Goal: Task Accomplishment & Management: Use online tool/utility

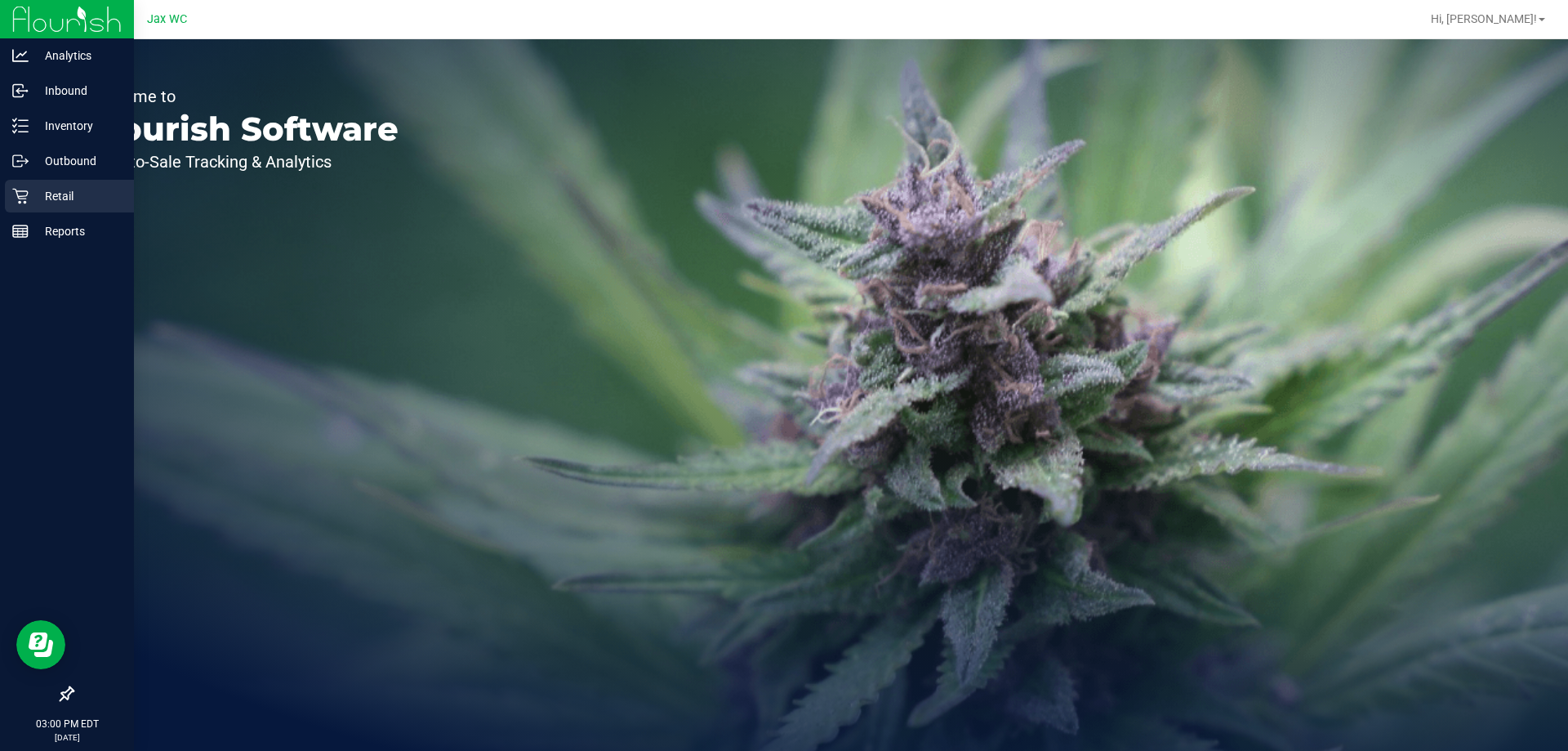
click at [60, 184] on div "Retail" at bounding box center [70, 196] width 129 height 32
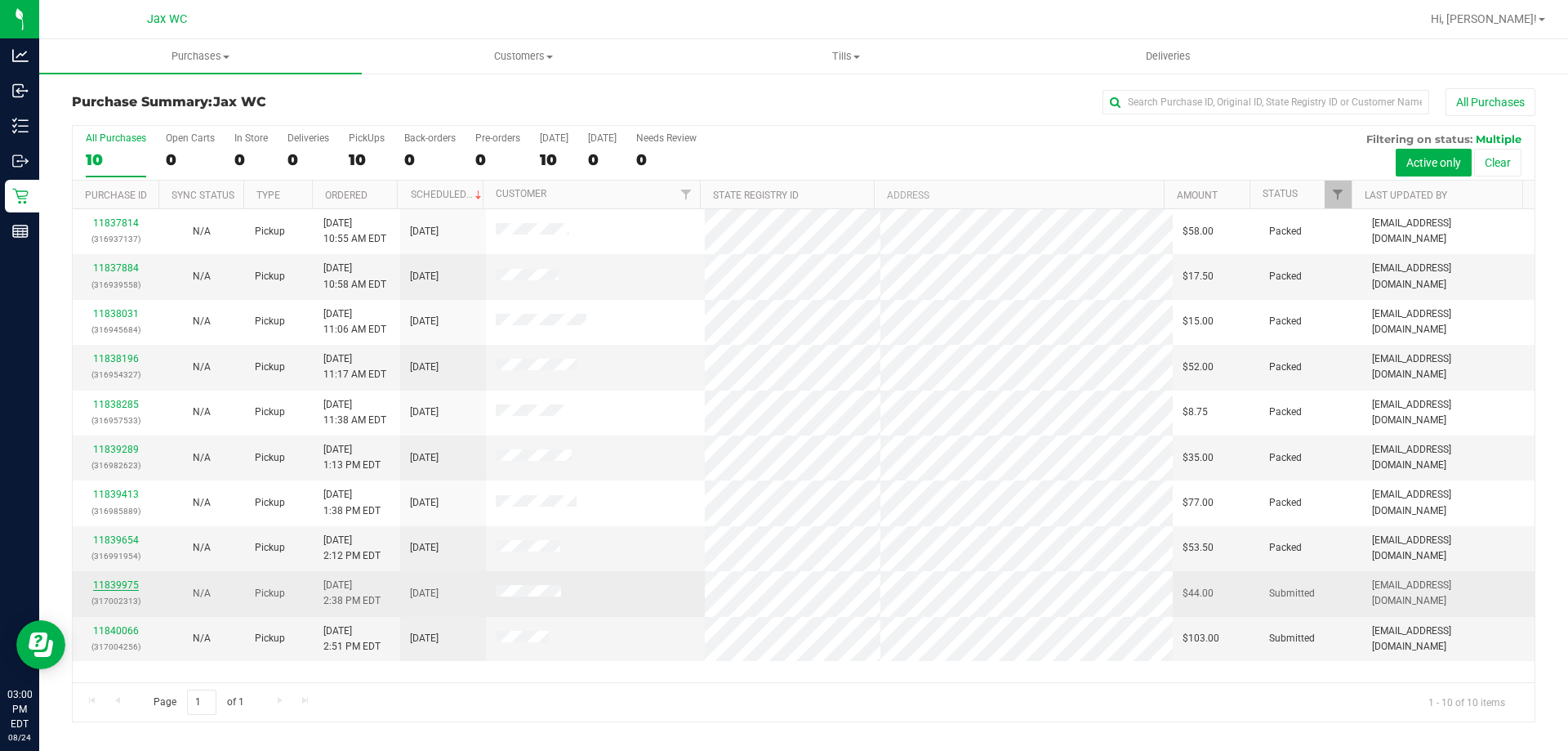
click at [122, 588] on link "11839975" at bounding box center [116, 584] width 46 height 11
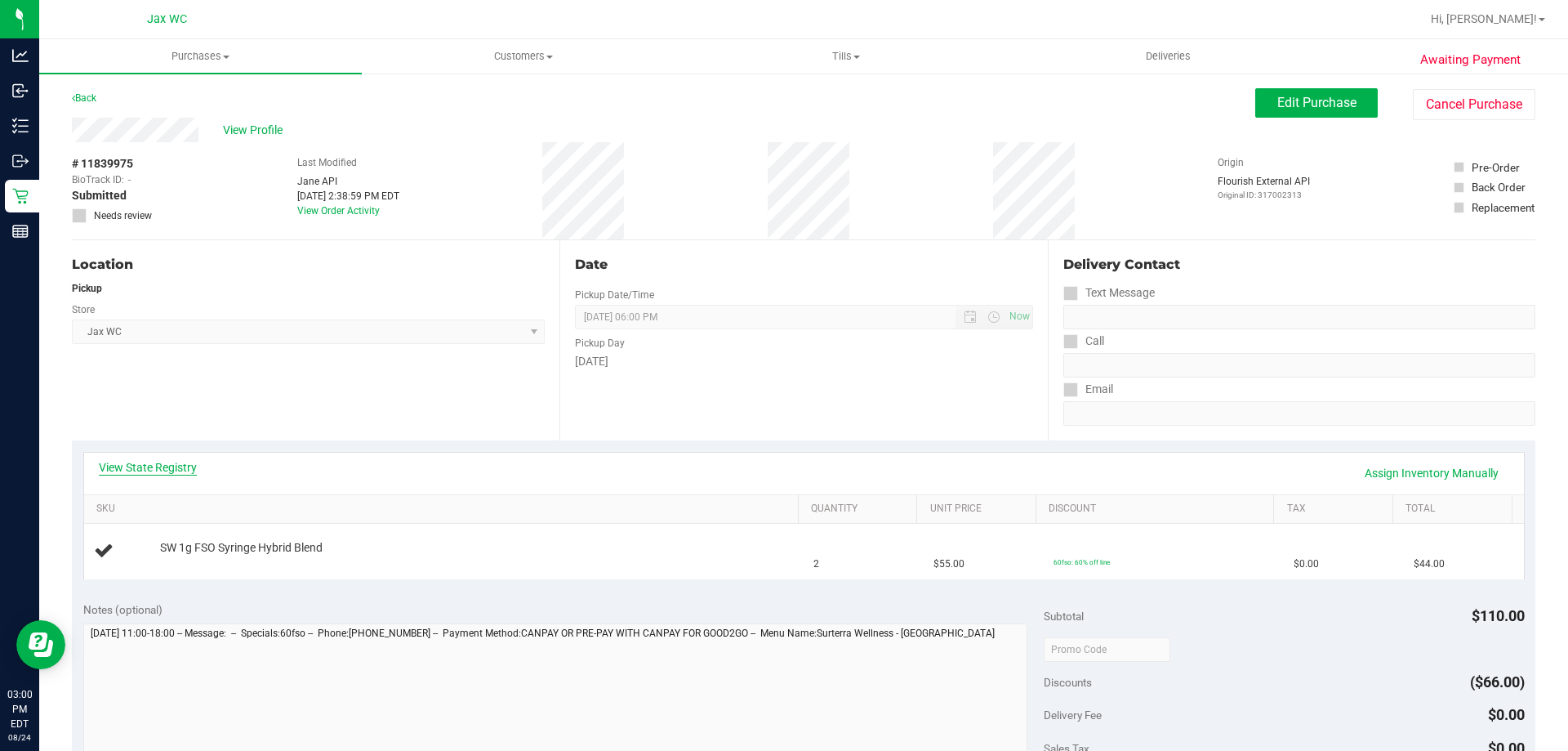
click at [124, 466] on link "View State Registry" at bounding box center [147, 467] width 98 height 16
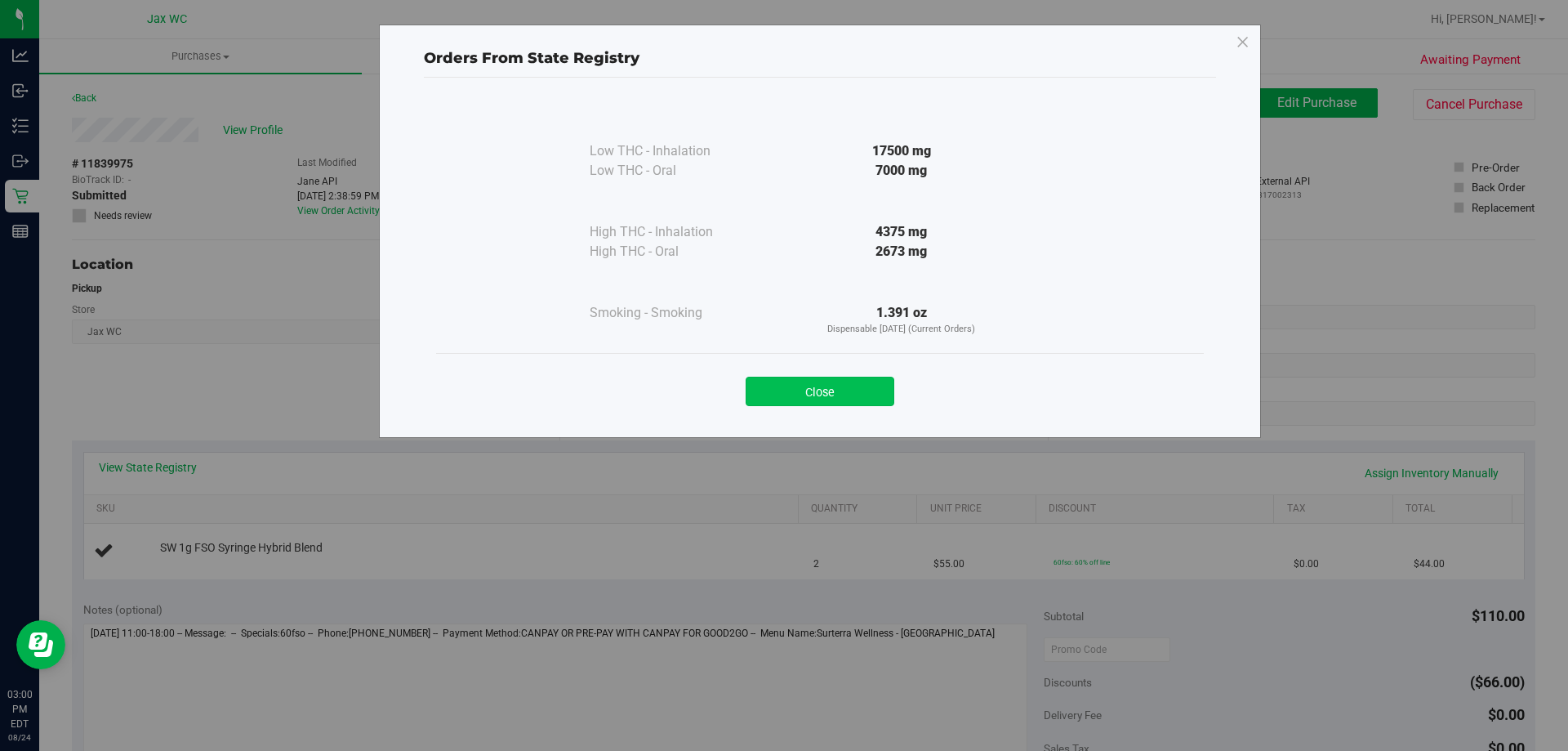
click at [798, 383] on button "Close" at bounding box center [820, 391] width 149 height 30
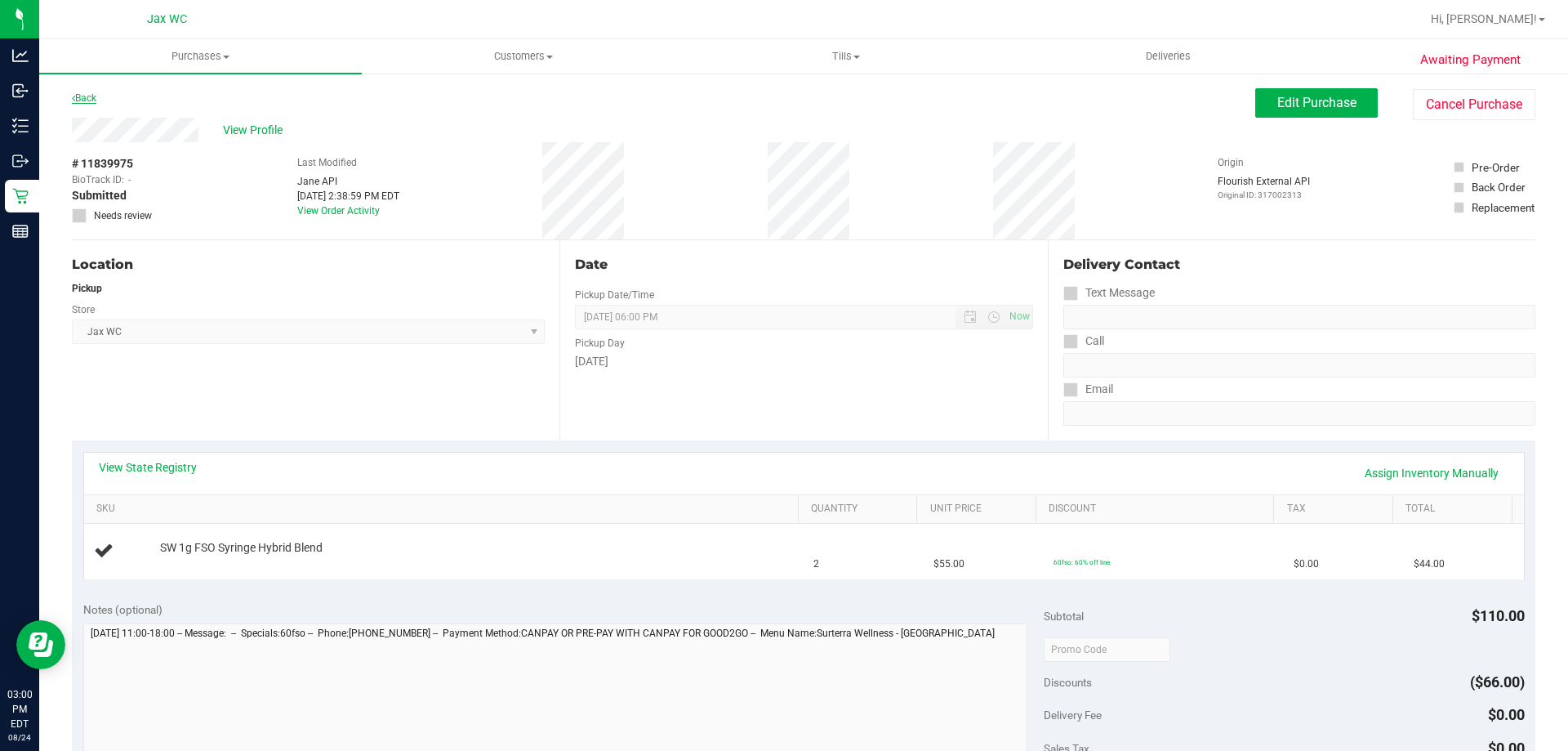
click at [75, 95] on link "Back" at bounding box center [83, 97] width 25 height 11
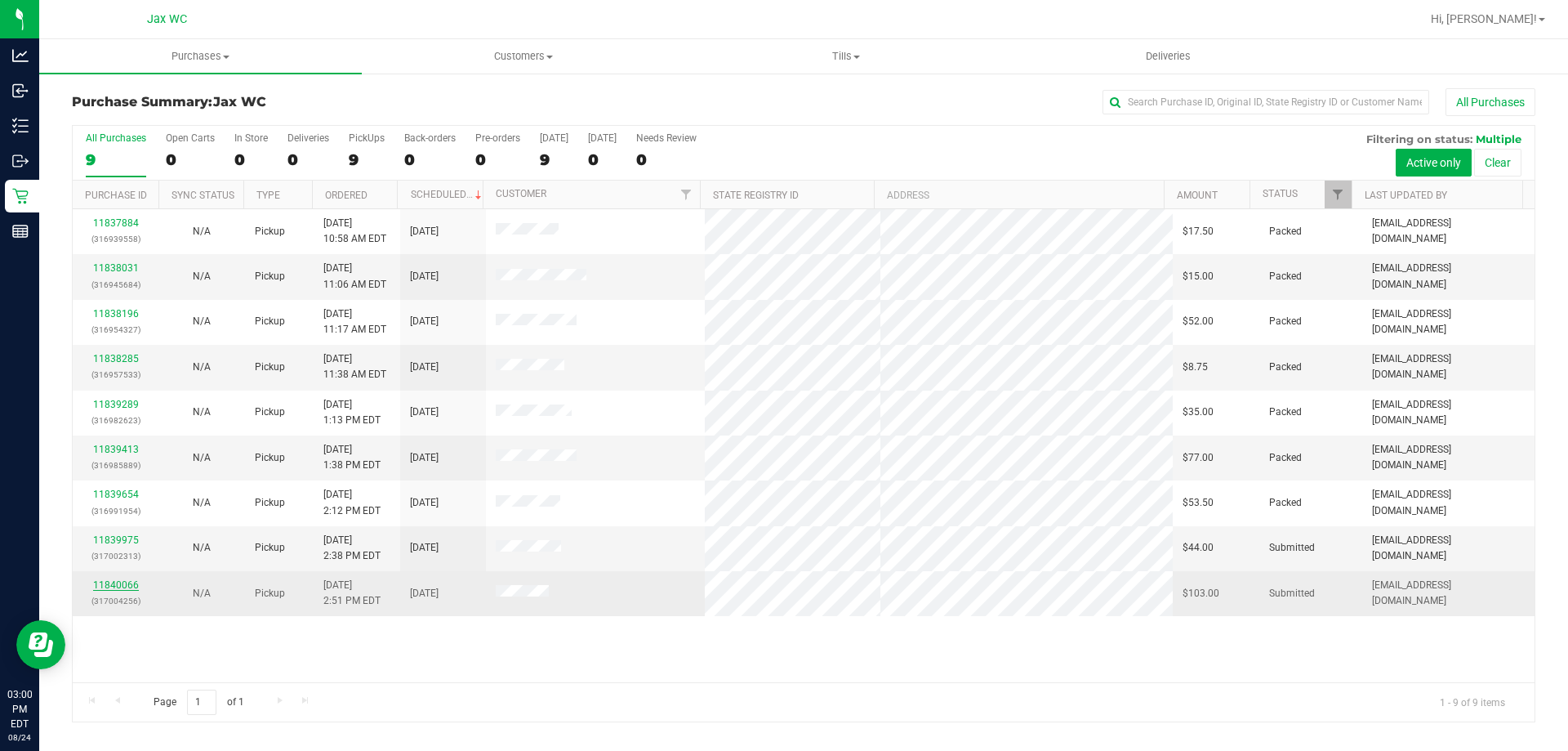
click at [123, 588] on link "11840066" at bounding box center [116, 584] width 46 height 11
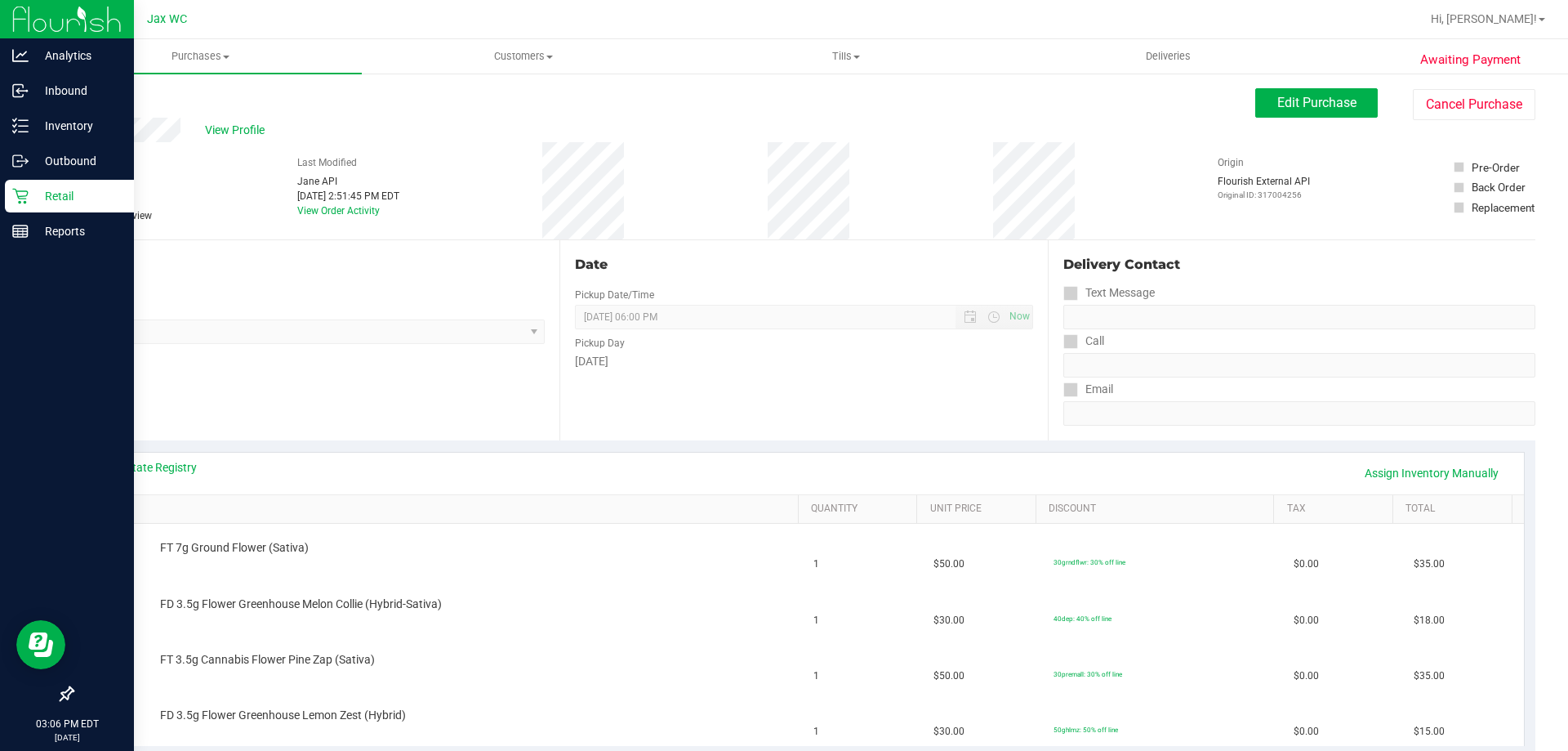
click at [52, 202] on p "Retail" at bounding box center [77, 196] width 98 height 20
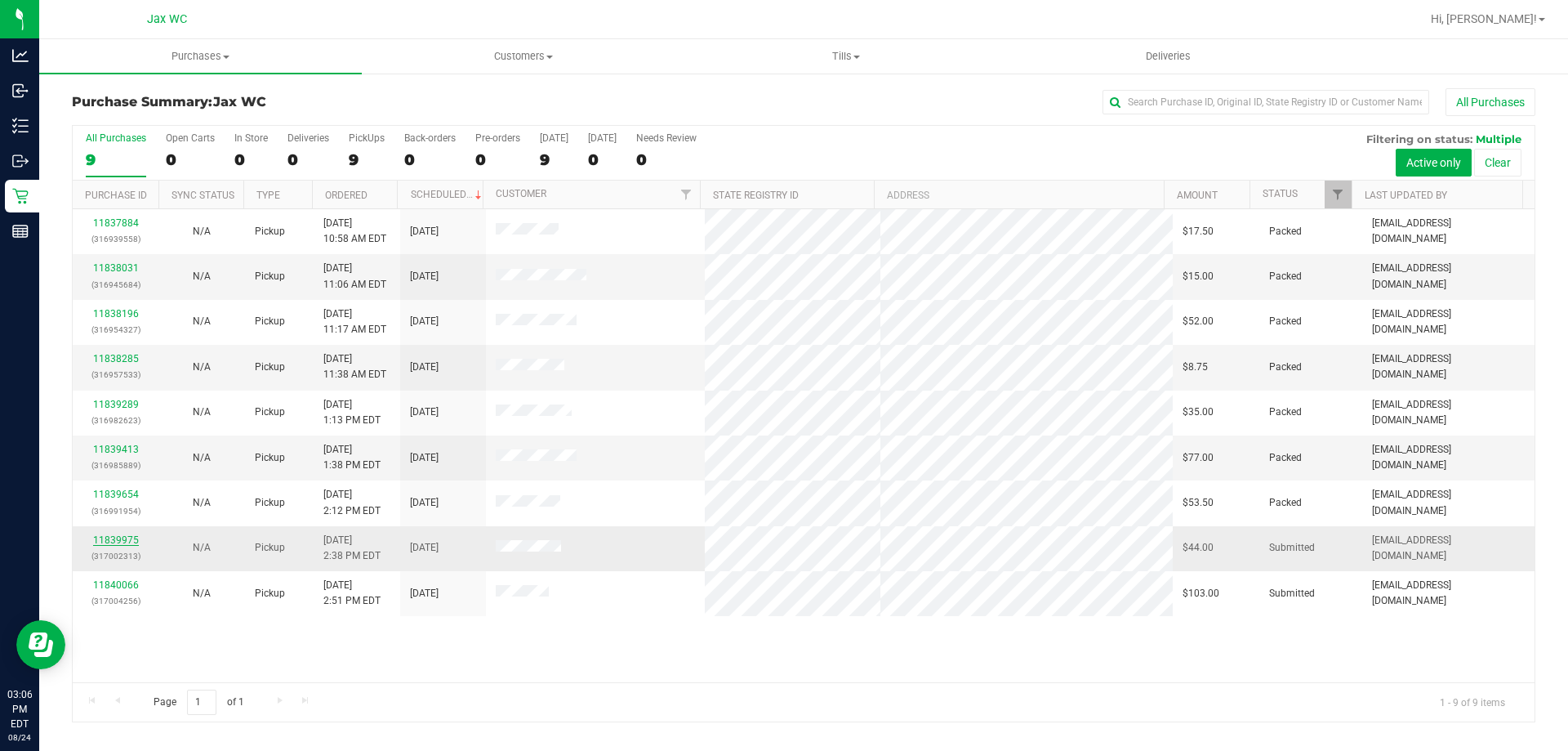
click at [113, 535] on link "11839975" at bounding box center [116, 539] width 46 height 11
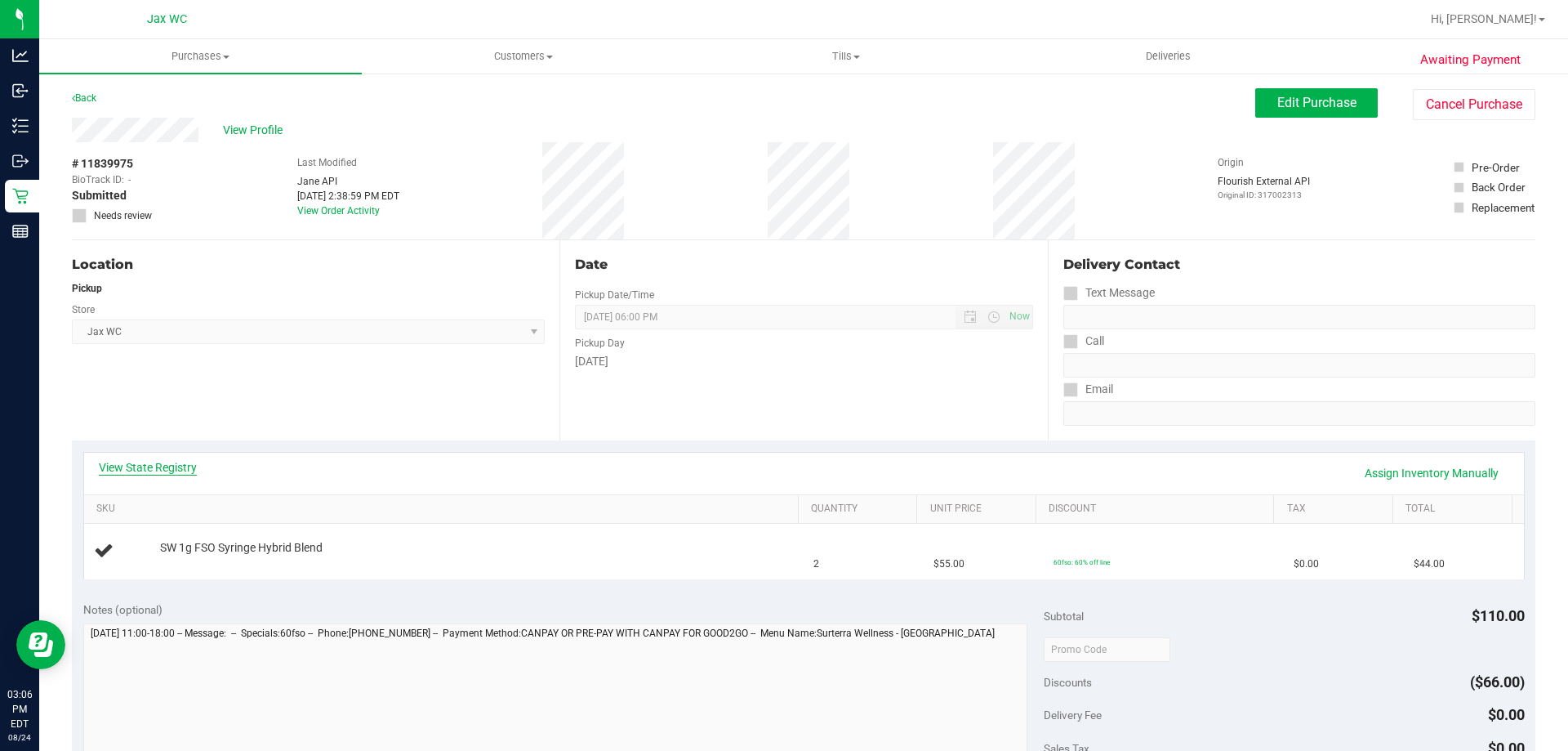
click at [138, 467] on link "View State Registry" at bounding box center [147, 467] width 98 height 16
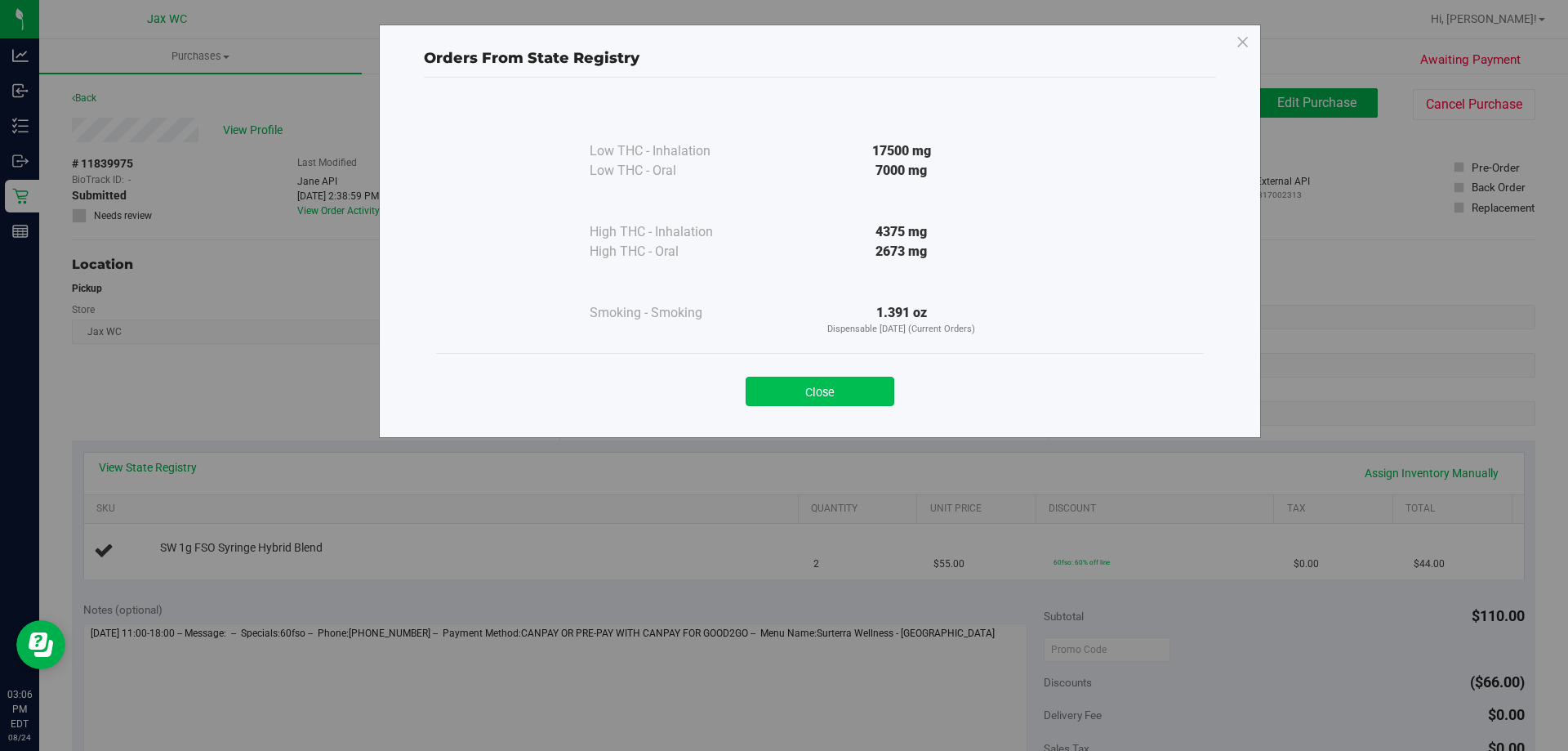
click at [781, 393] on button "Close" at bounding box center [820, 391] width 149 height 30
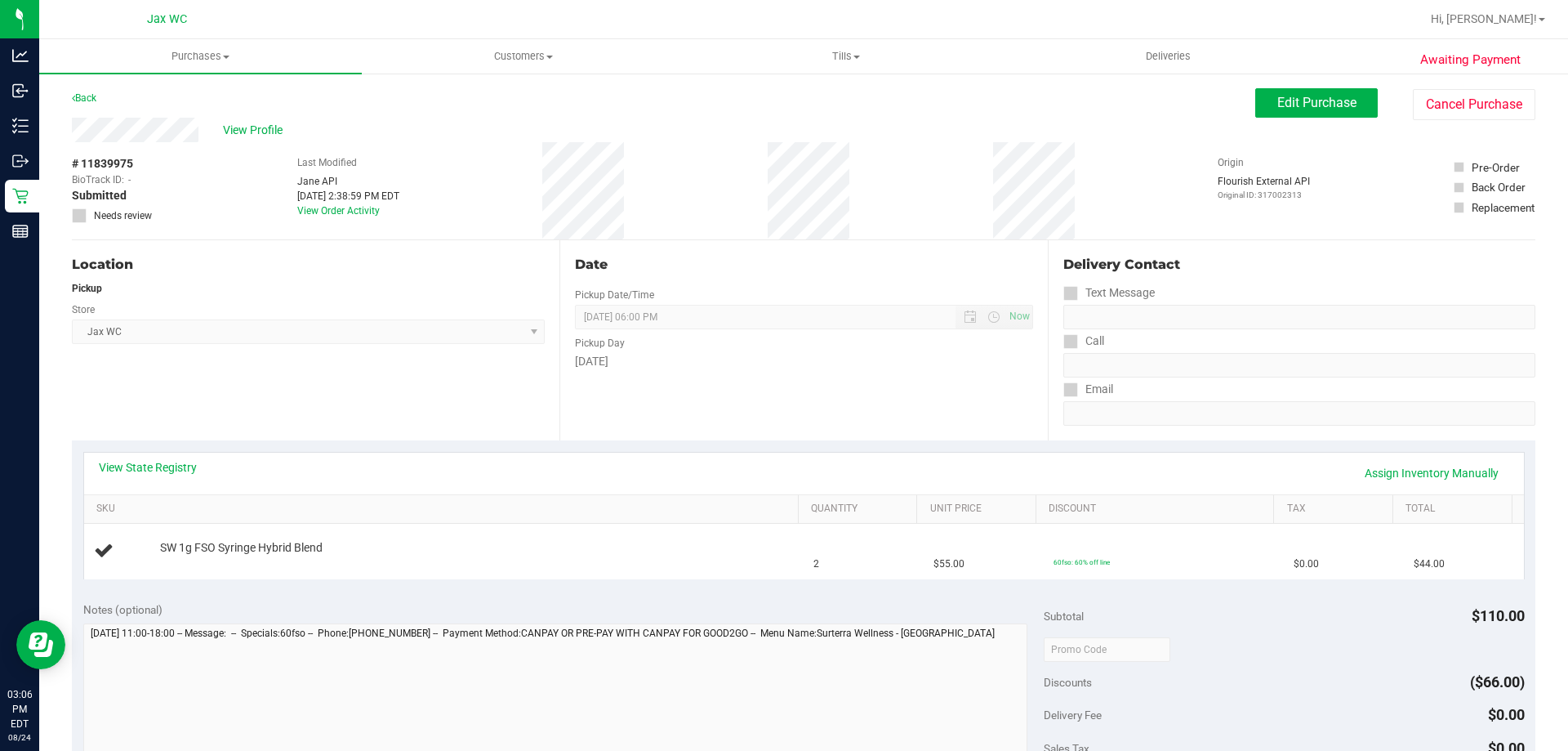
scroll to position [490, 0]
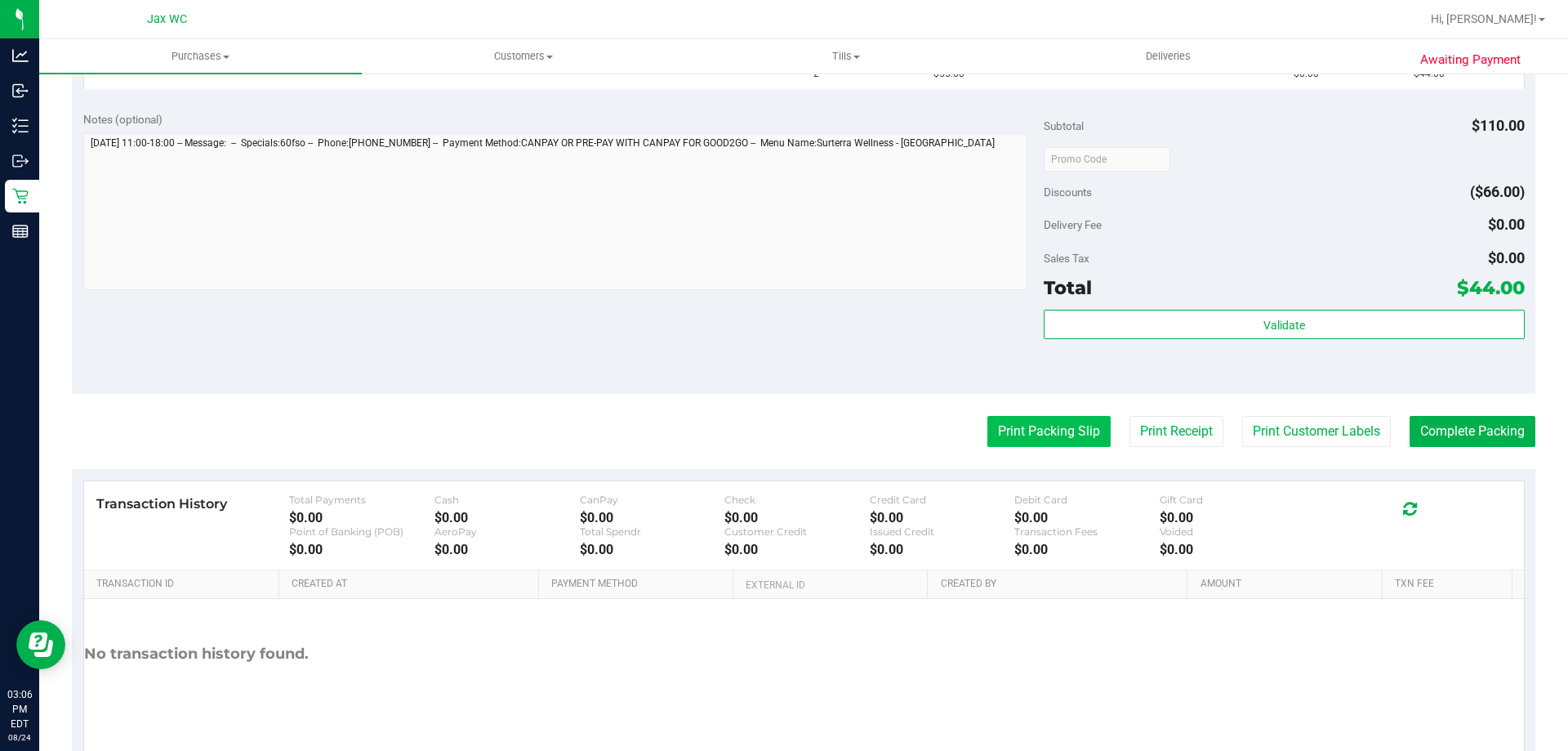
click at [1040, 439] on button "Print Packing Slip" at bounding box center [1049, 431] width 123 height 31
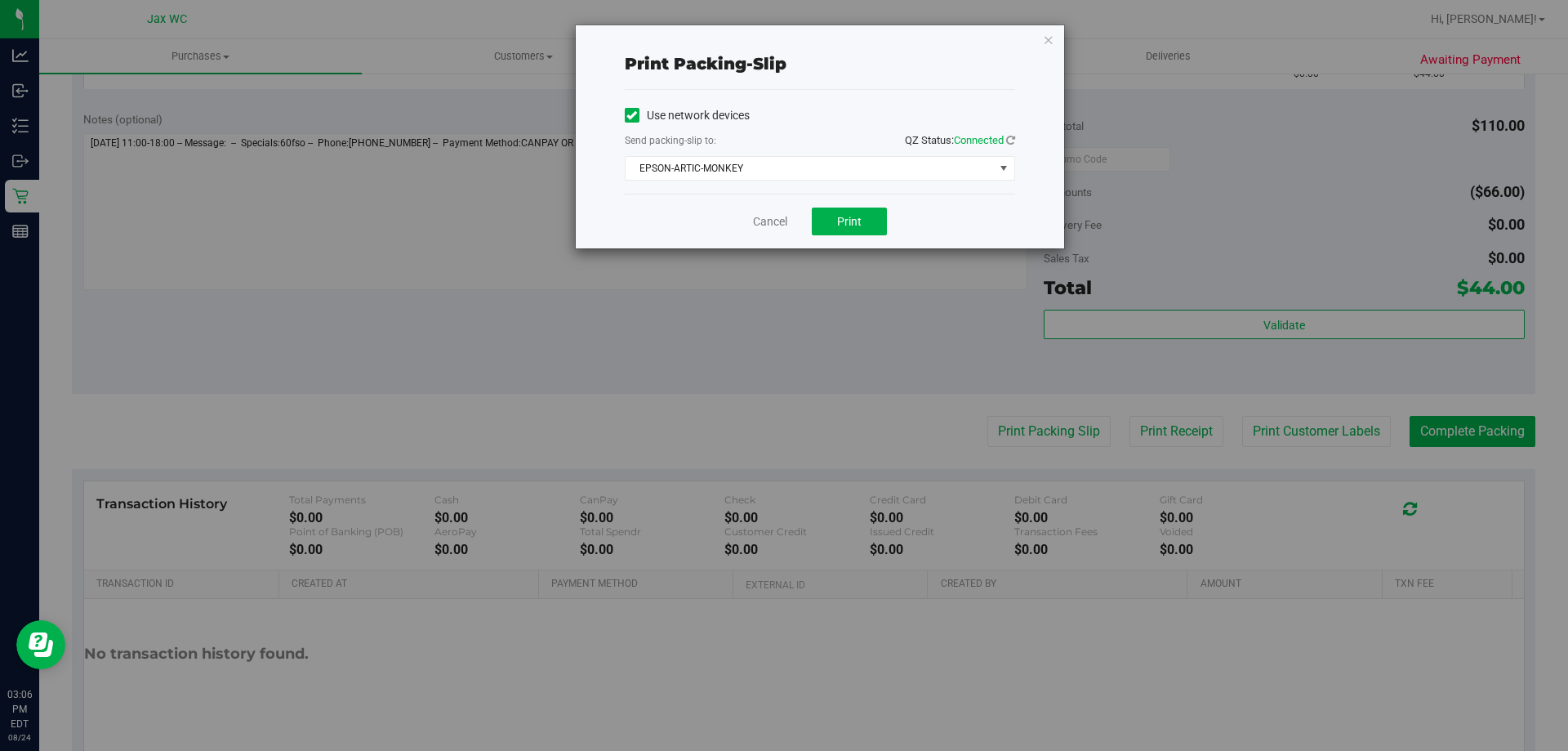
click at [712, 154] on div "Use network devices Send packing-slip to: QZ Status: Connected EPSON-ARTIC-MONK…" at bounding box center [820, 141] width 391 height 77
click at [710, 164] on span "EPSON-ARTIC-MONKEY" at bounding box center [810, 168] width 369 height 23
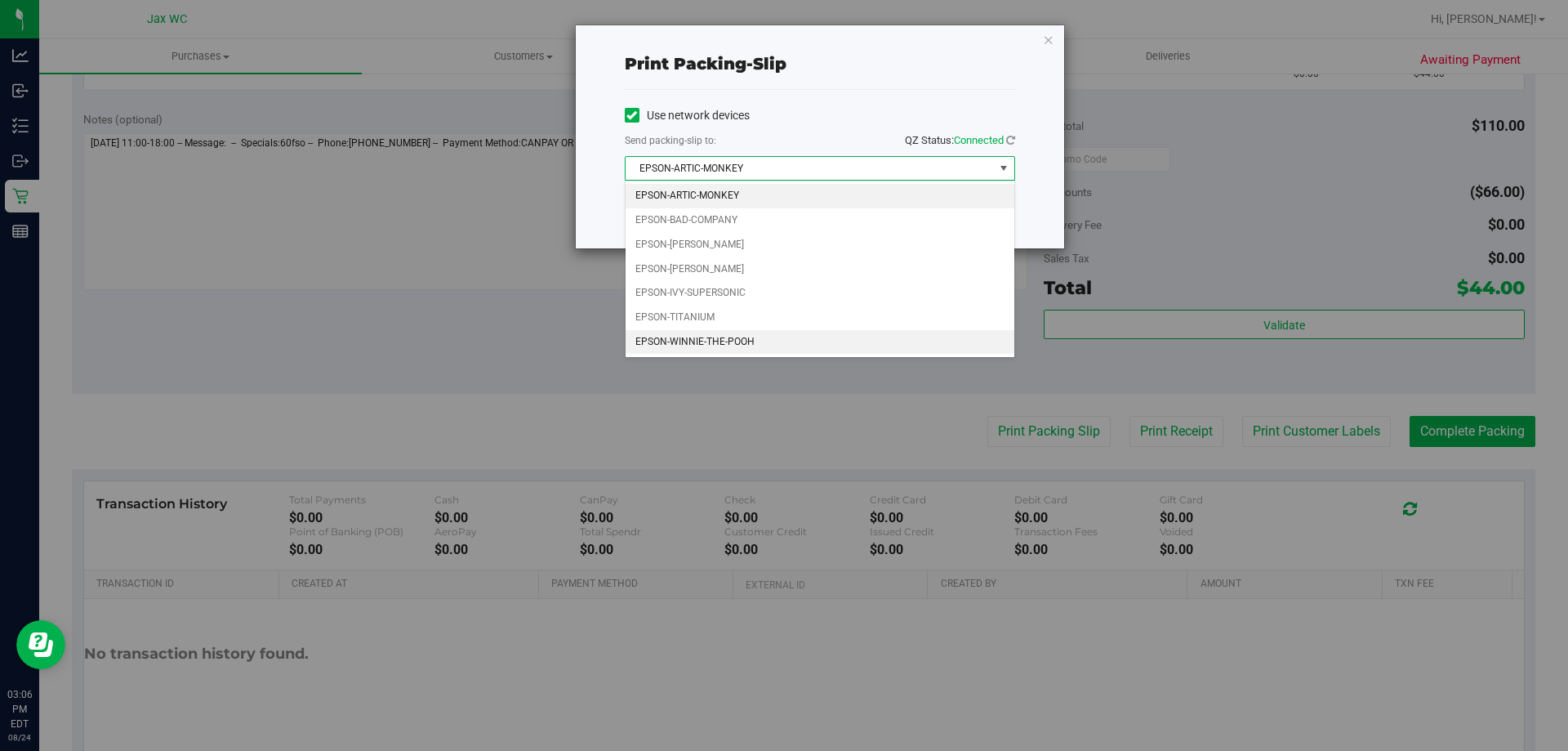
click at [701, 335] on li "EPSON-WINNIE-THE-POOH" at bounding box center [820, 342] width 389 height 25
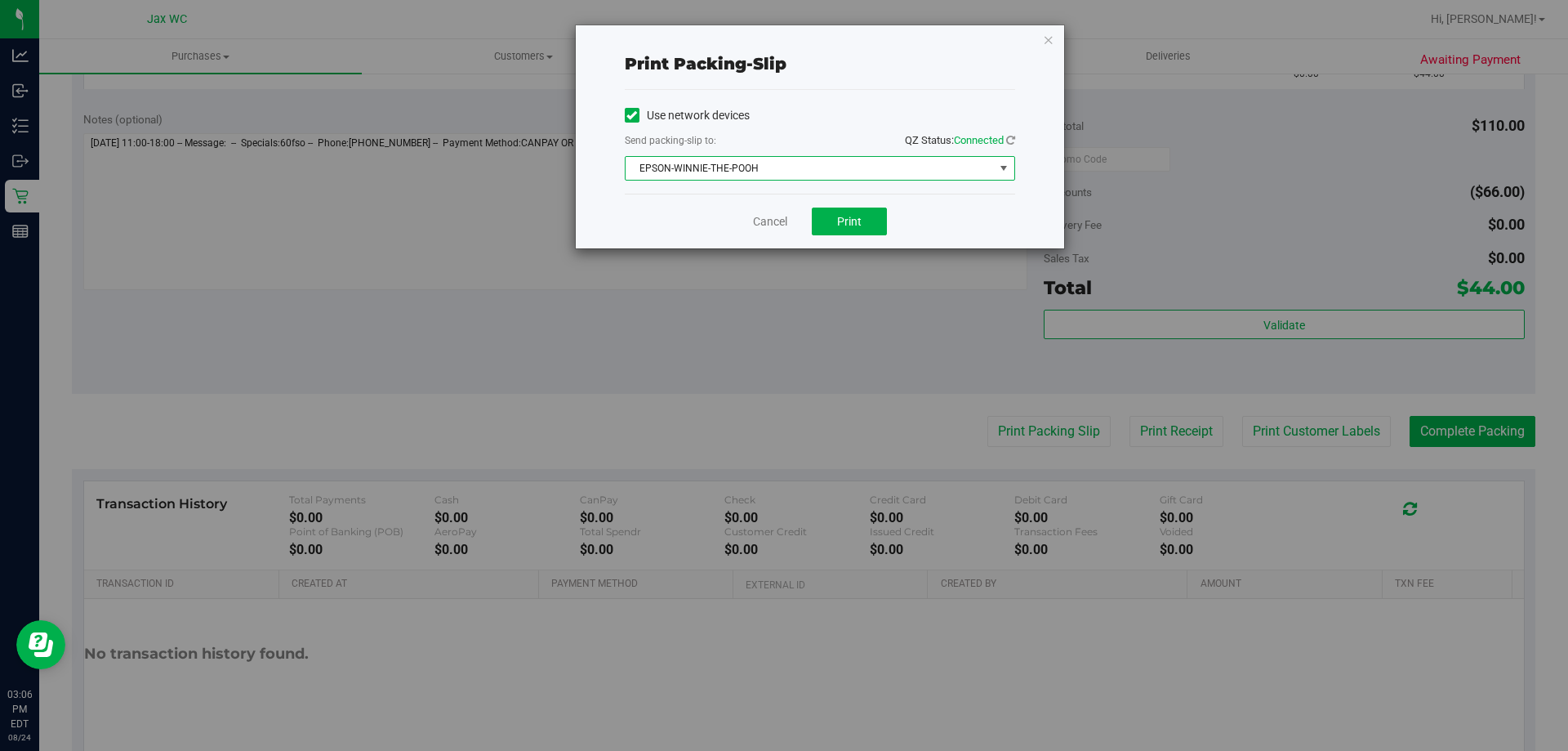
click at [830, 203] on div "Cancel Print" at bounding box center [820, 221] width 391 height 54
click at [839, 222] on span "Print" at bounding box center [849, 221] width 25 height 13
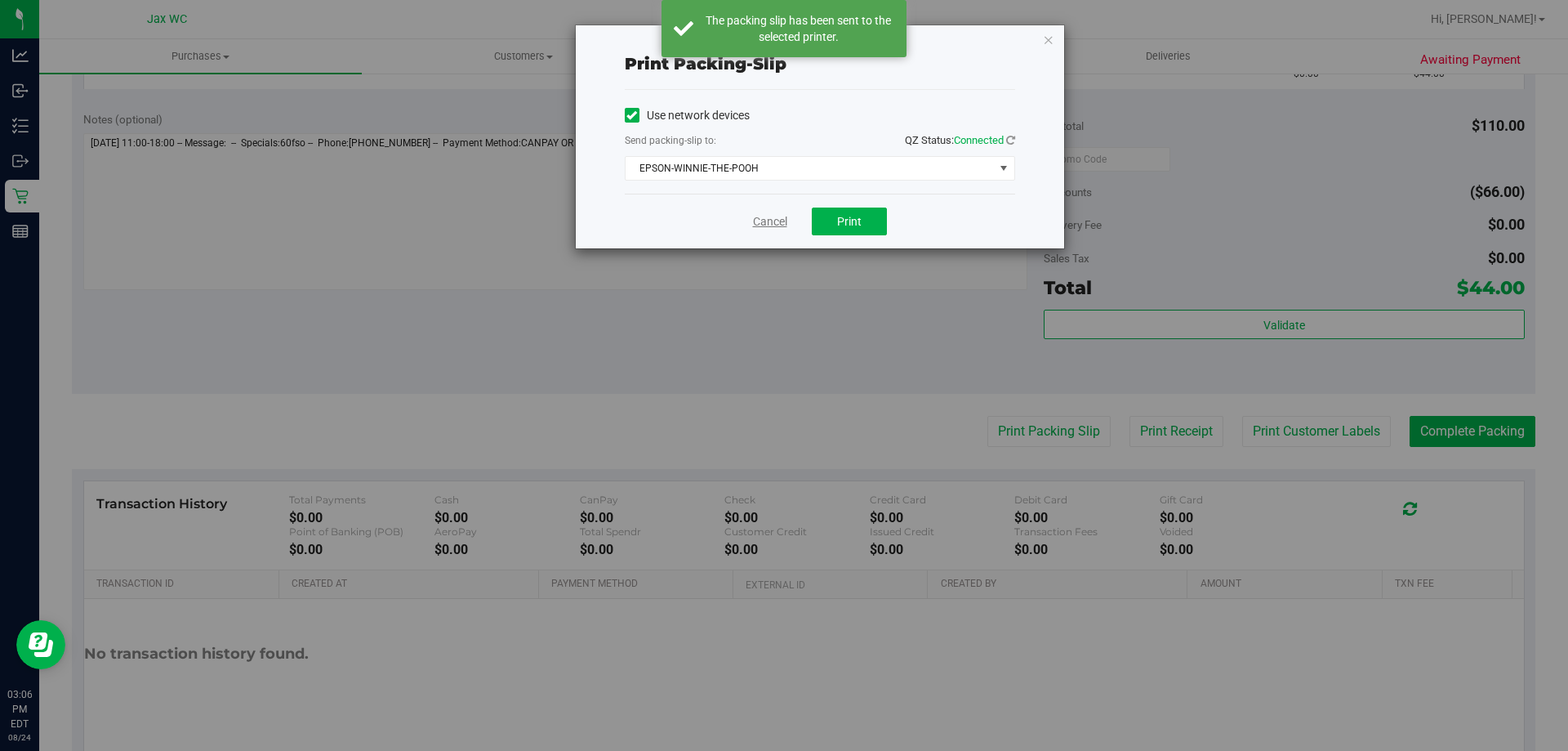
click at [768, 228] on link "Cancel" at bounding box center [770, 221] width 34 height 17
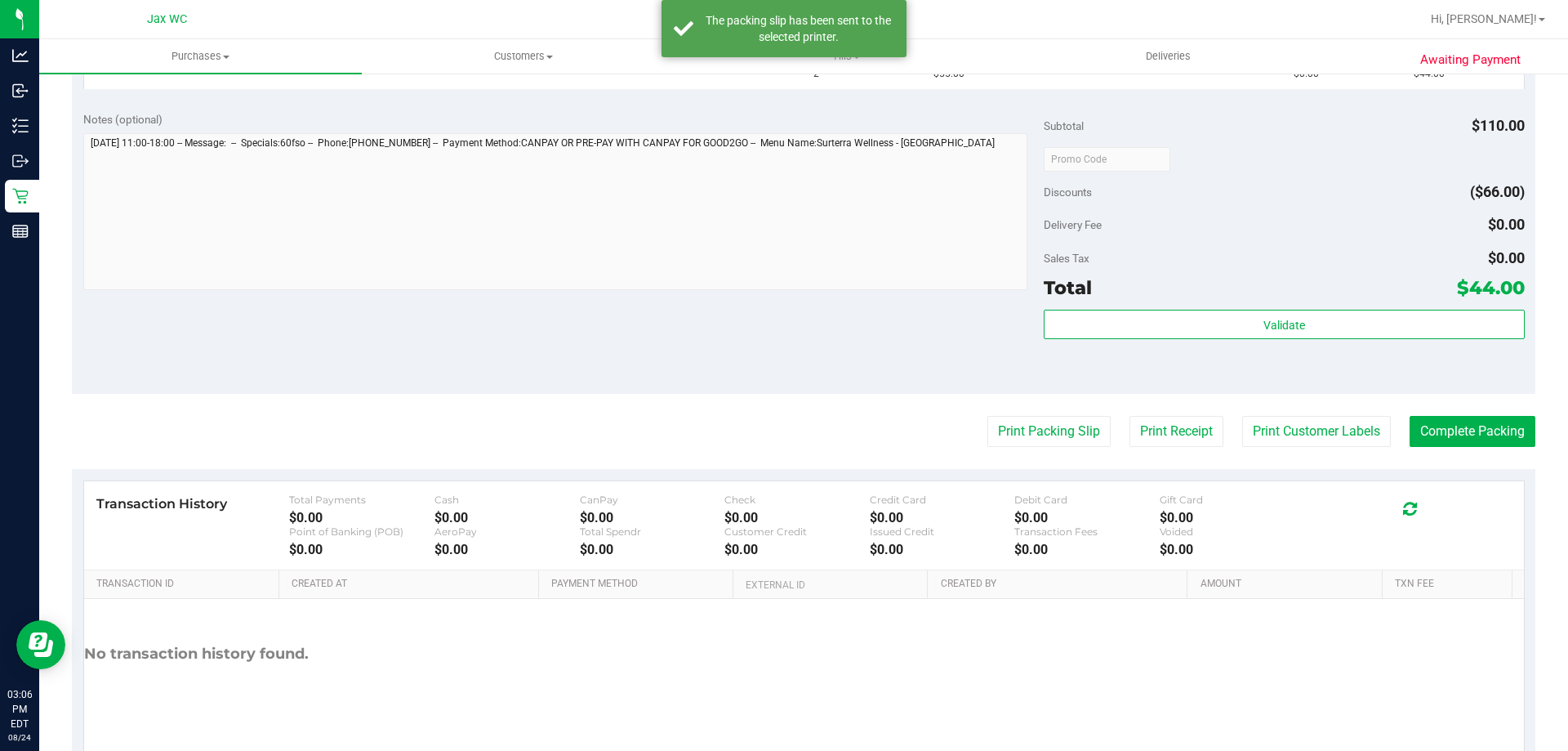
scroll to position [0, 0]
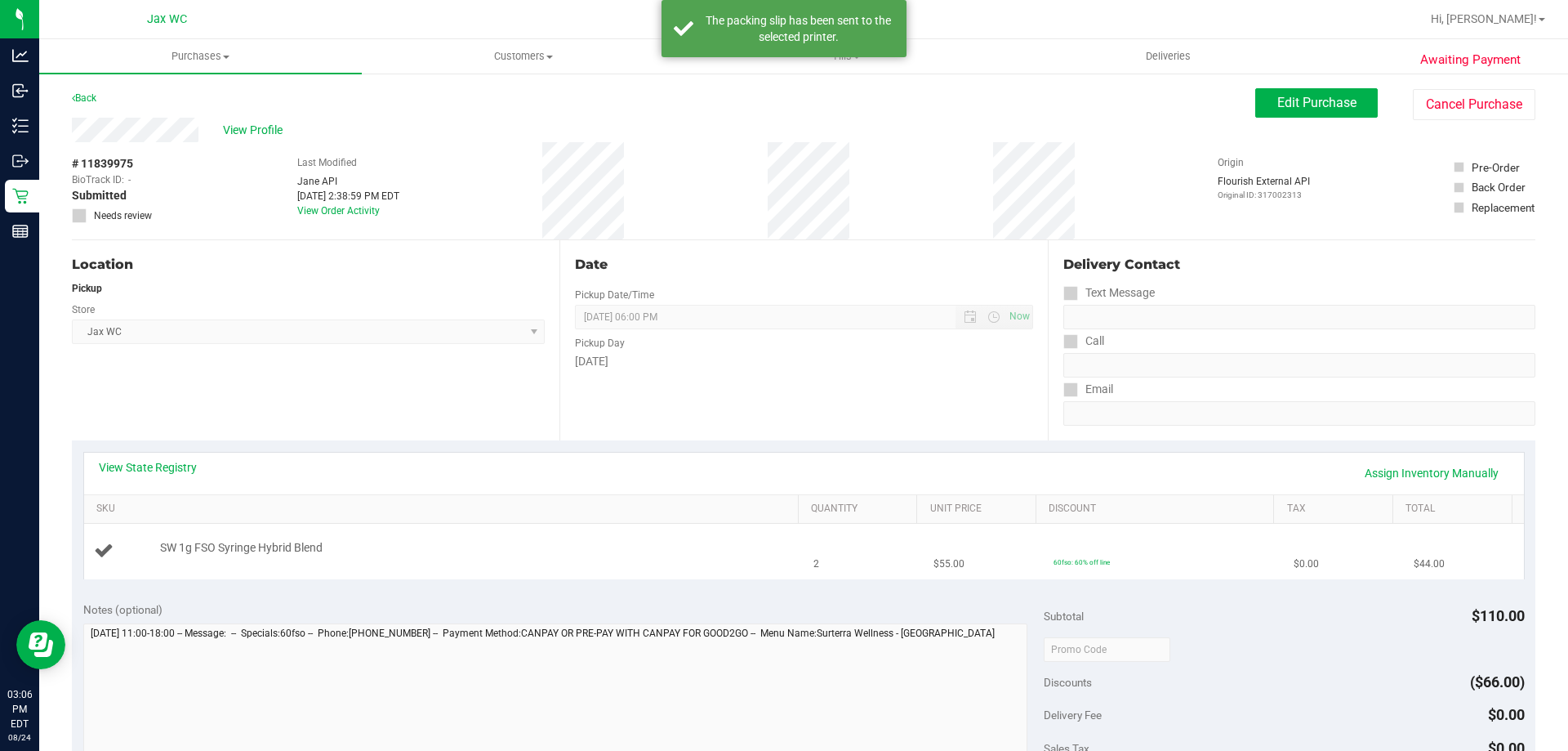
click at [643, 524] on td "SW 1g FSO Syringe Hybrid Blend" at bounding box center [444, 551] width 720 height 54
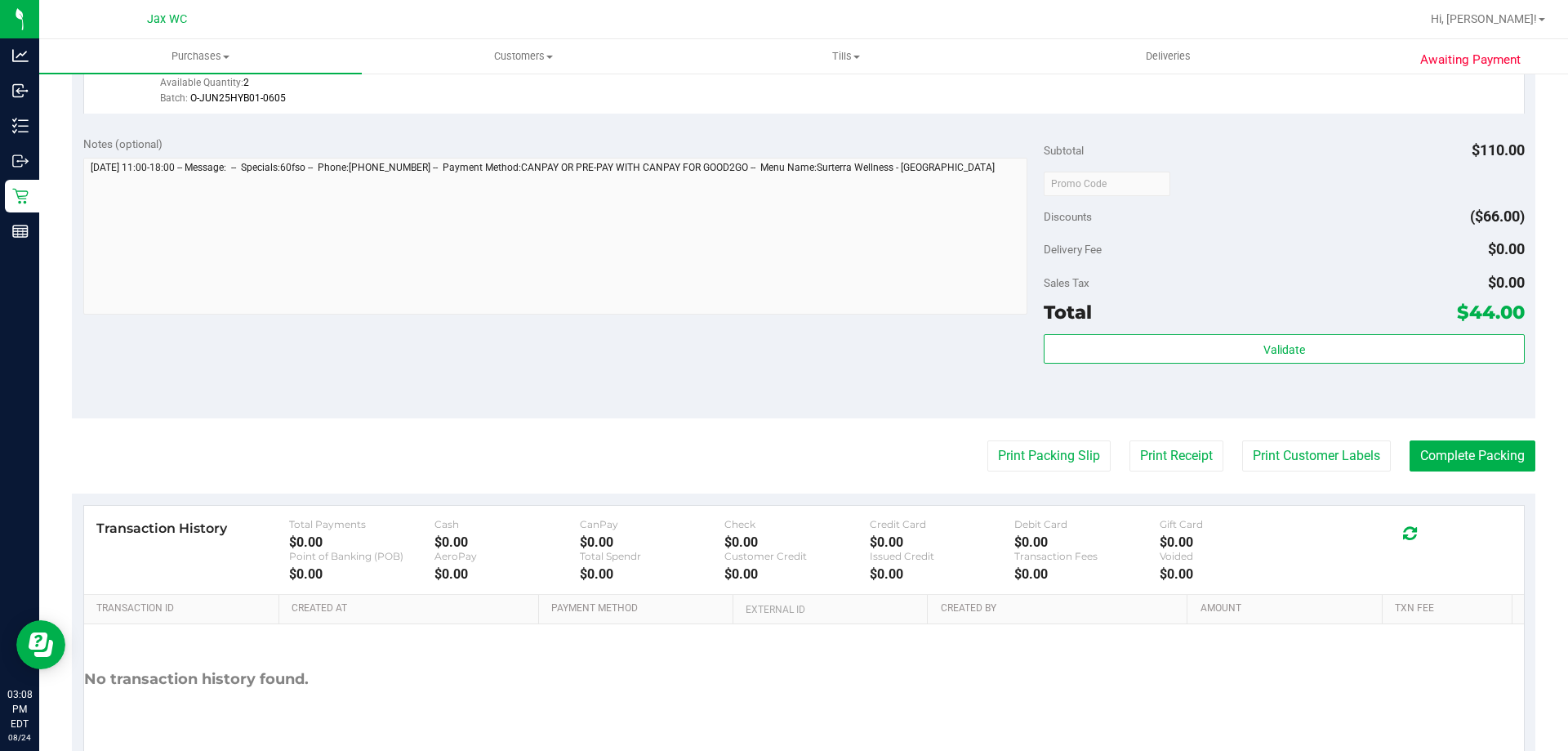
scroll to position [585, 0]
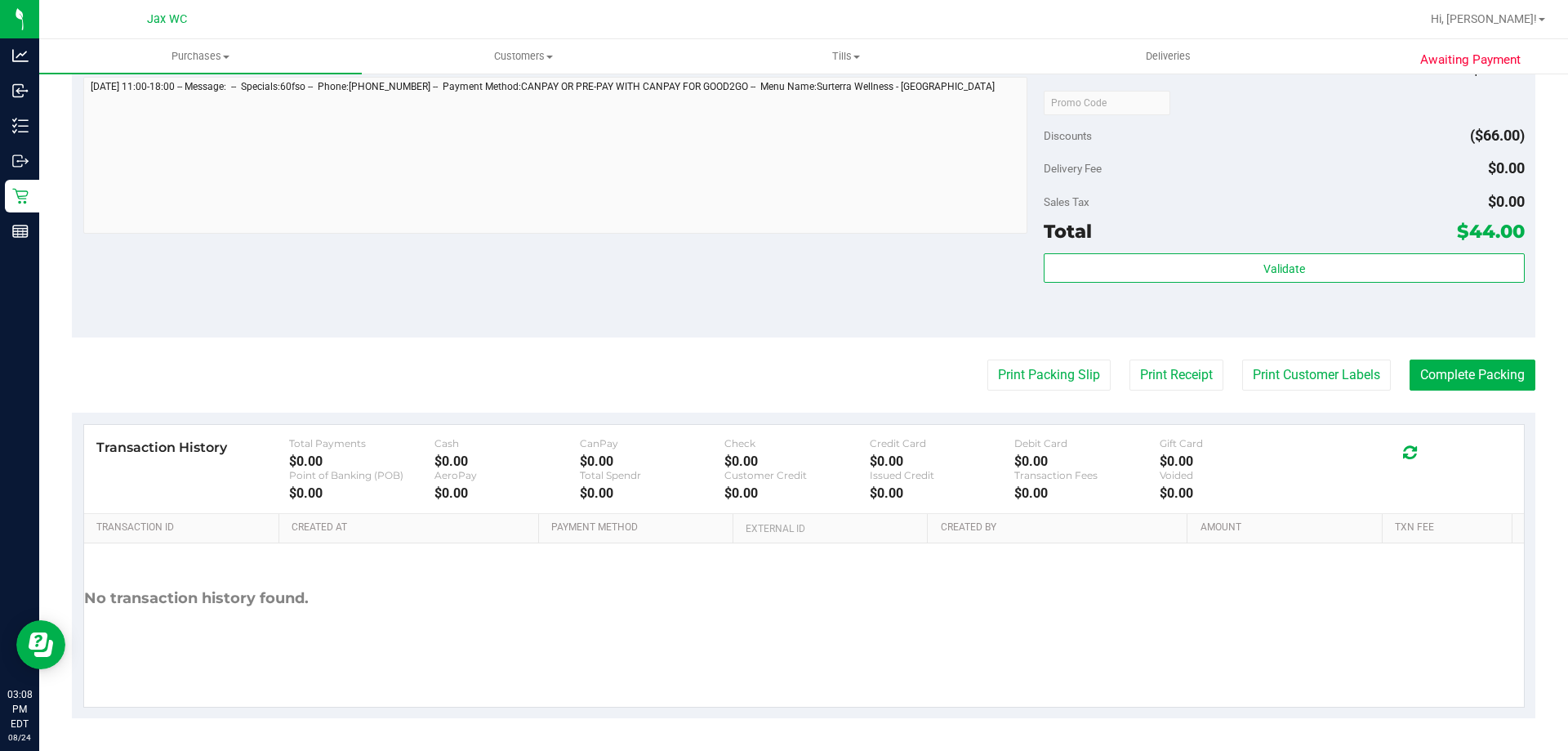
click at [1341, 250] on div "Subtotal $110.00 Discounts ($66.00) Delivery Fee $0.00 Sales Tax $0.00 Total $4…" at bounding box center [1284, 190] width 480 height 272
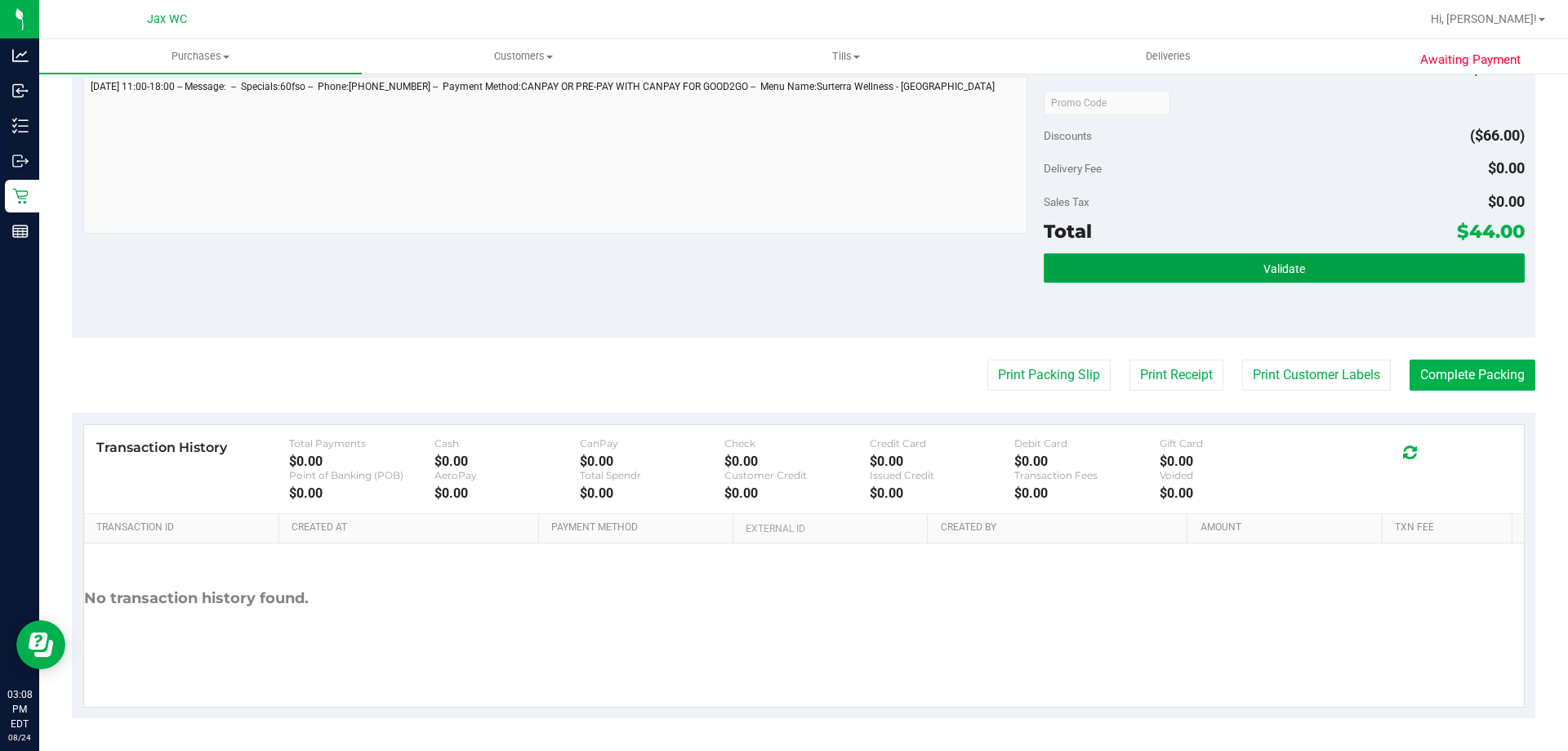
click at [1349, 280] on button "Validate" at bounding box center [1284, 267] width 480 height 30
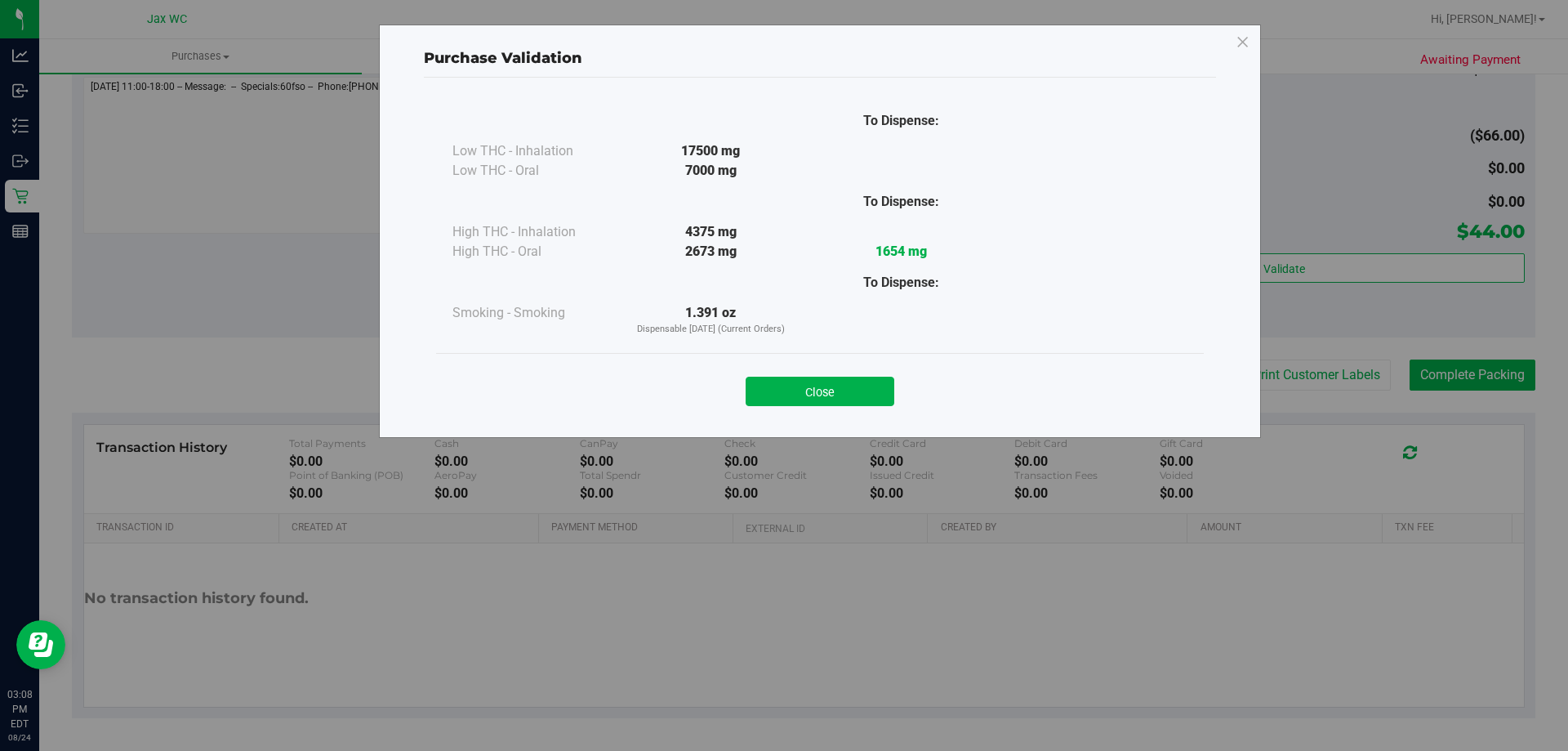
click at [1457, 392] on div "Purchase Validation To Dispense: Low THC - Inhalation 17500 mg" at bounding box center [790, 376] width 1580 height 751
click at [830, 402] on button "Close" at bounding box center [820, 391] width 149 height 30
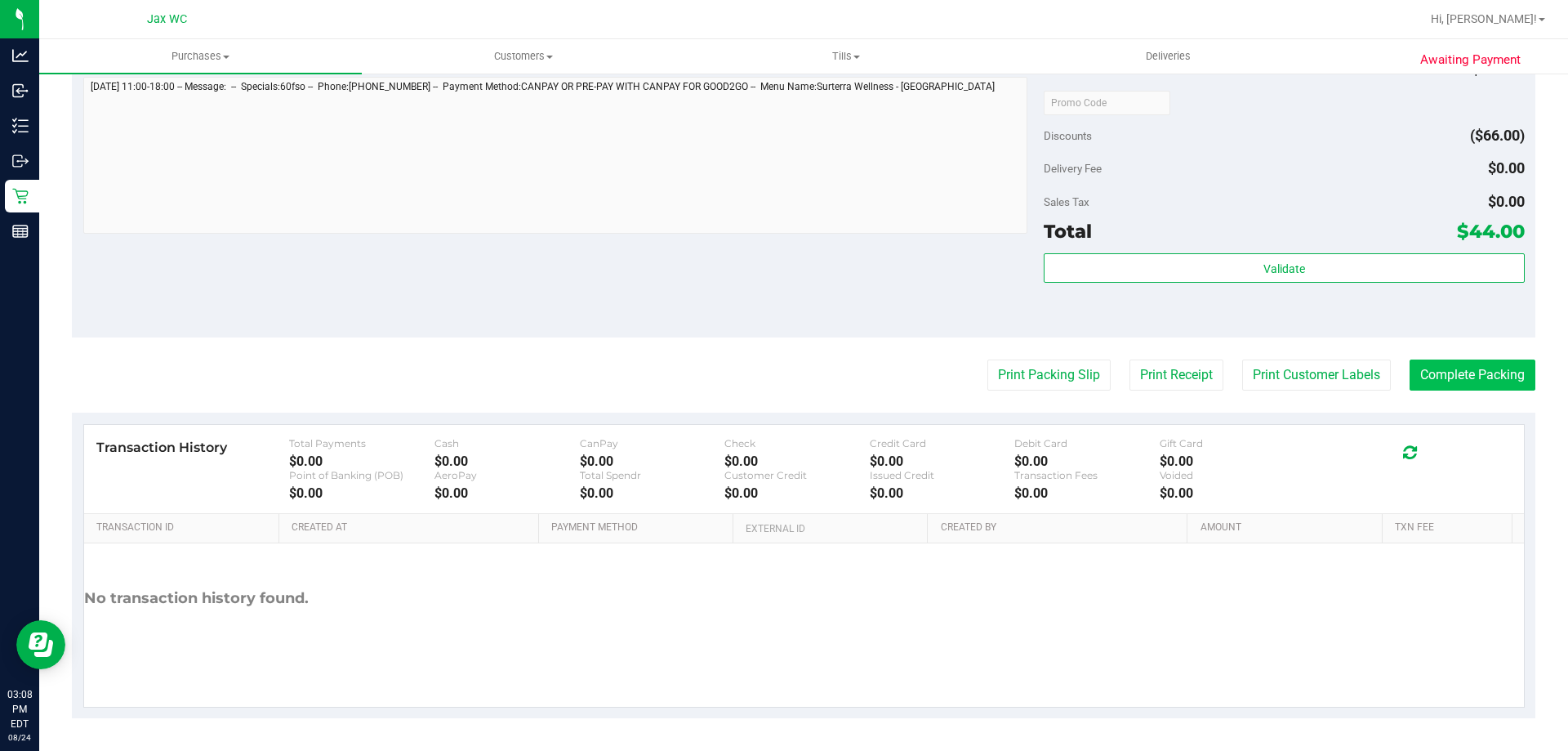
click at [1432, 359] on purchase-details "Back Edit Purchase Cancel Purchase View Profile # 11839975 BioTrack ID: - Submi…" at bounding box center [803, 111] width 1463 height 1214
click at [1433, 364] on button "Complete Packing" at bounding box center [1473, 375] width 126 height 31
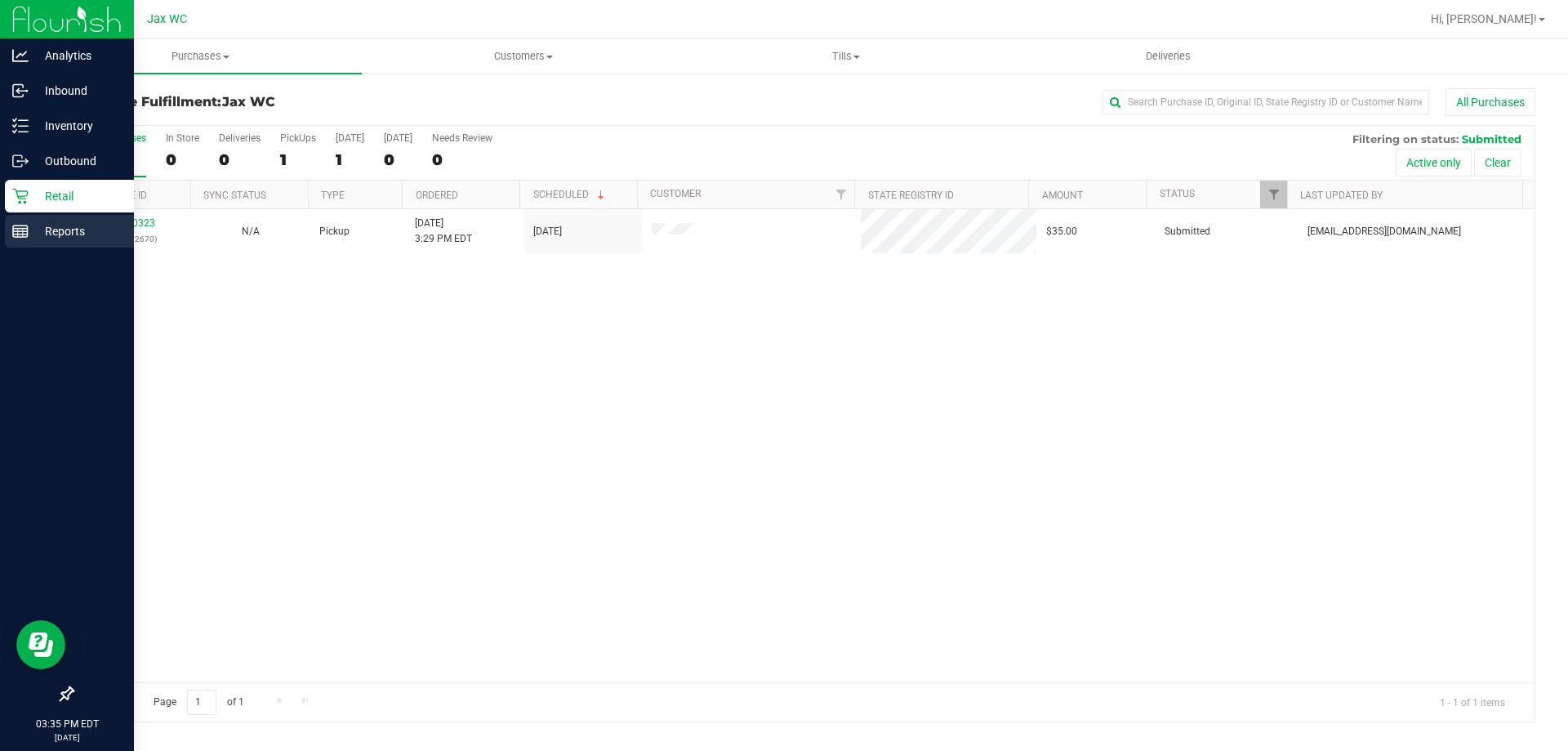
click at [6, 219] on div "Reports" at bounding box center [70, 231] width 129 height 32
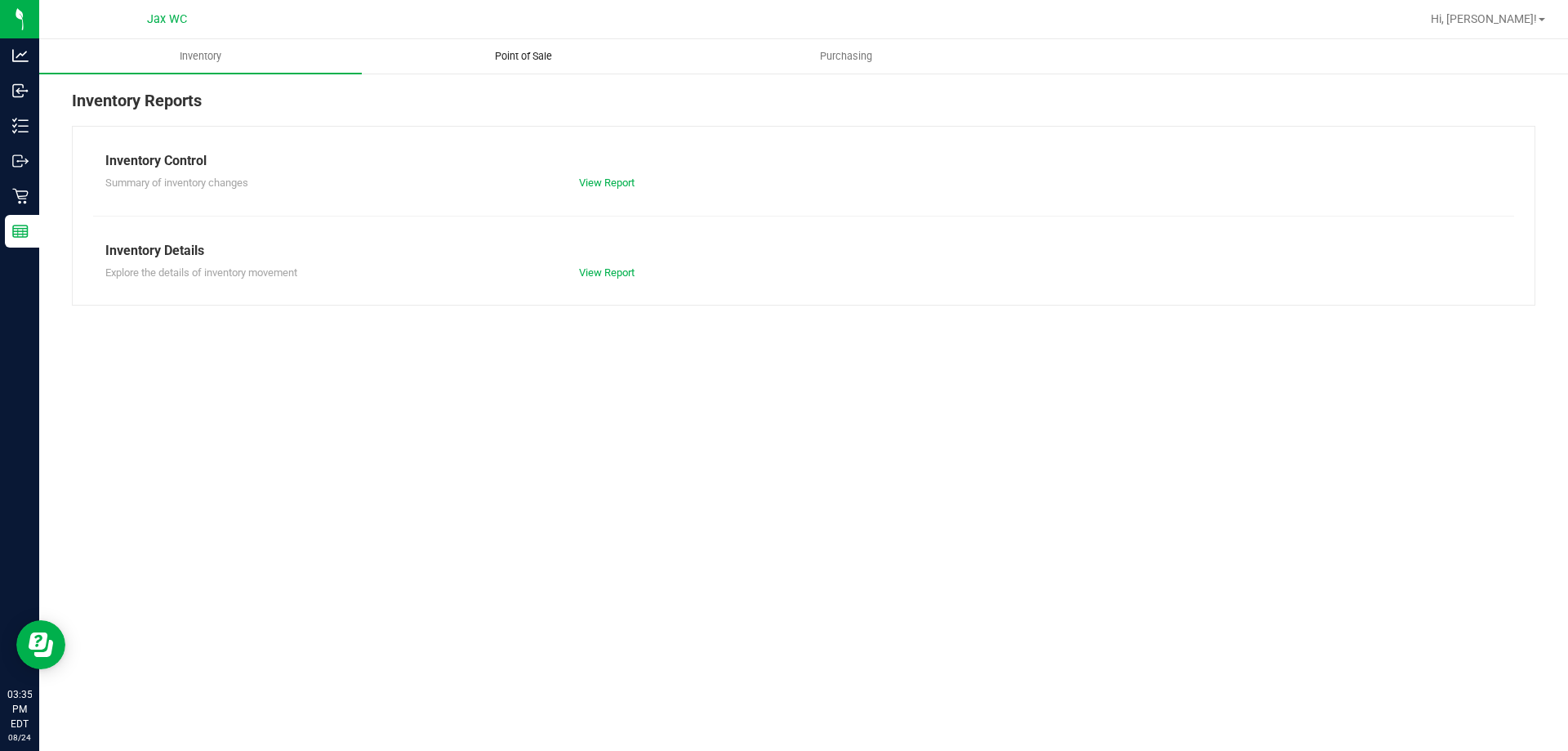
click at [503, 56] on span "Point of Sale" at bounding box center [523, 56] width 101 height 14
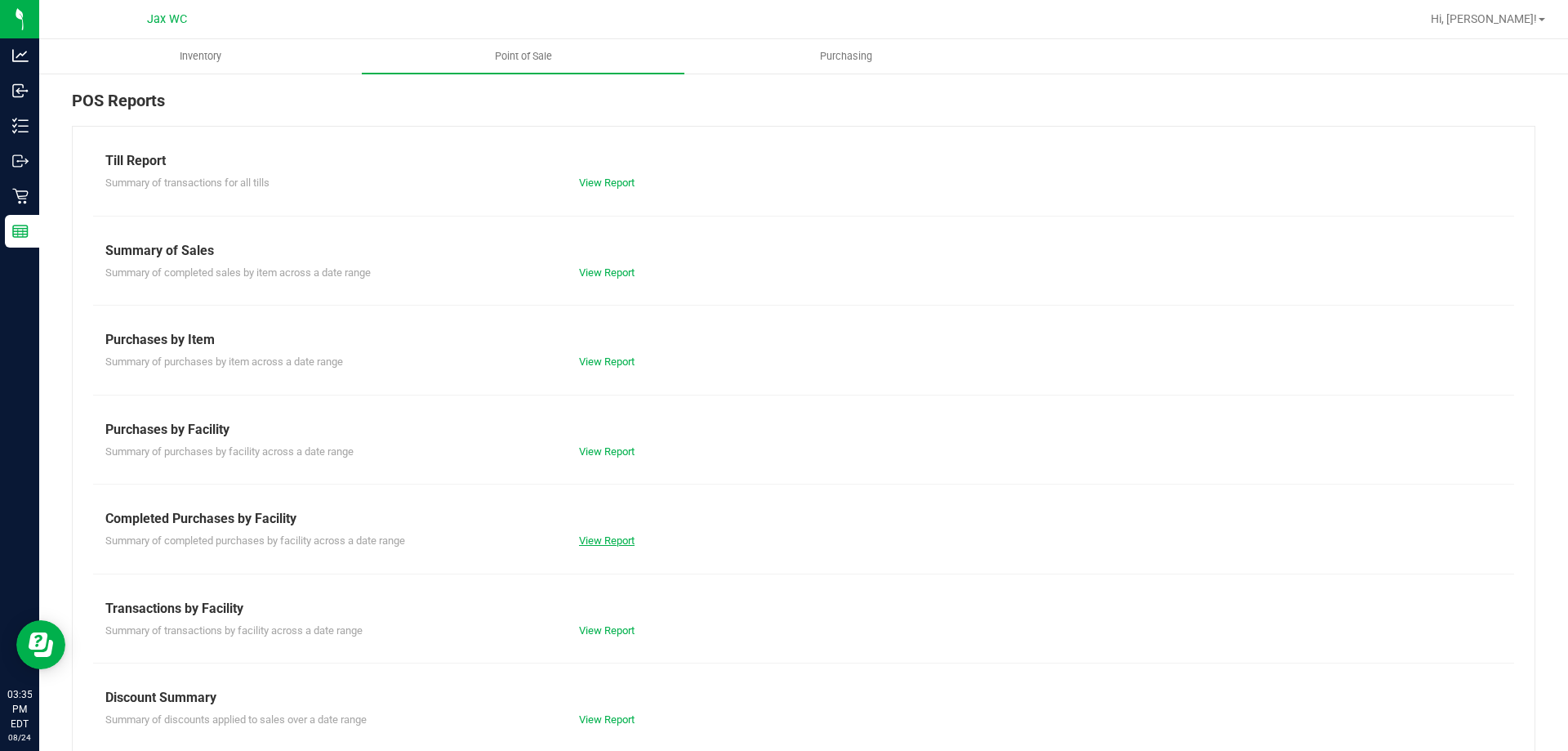
click at [613, 537] on link "View Report" at bounding box center [606, 540] width 55 height 12
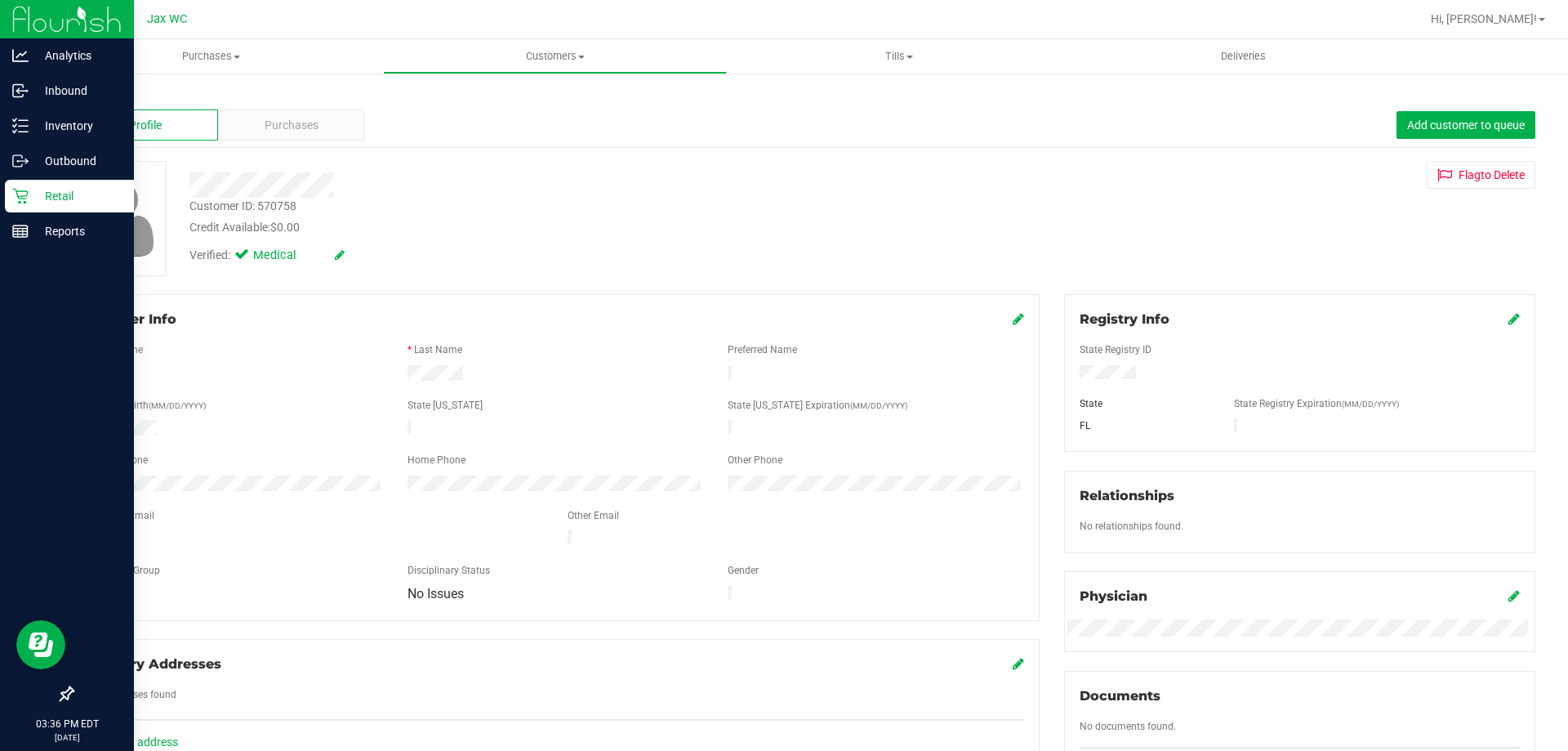
click at [37, 204] on p "Retail" at bounding box center [77, 196] width 98 height 20
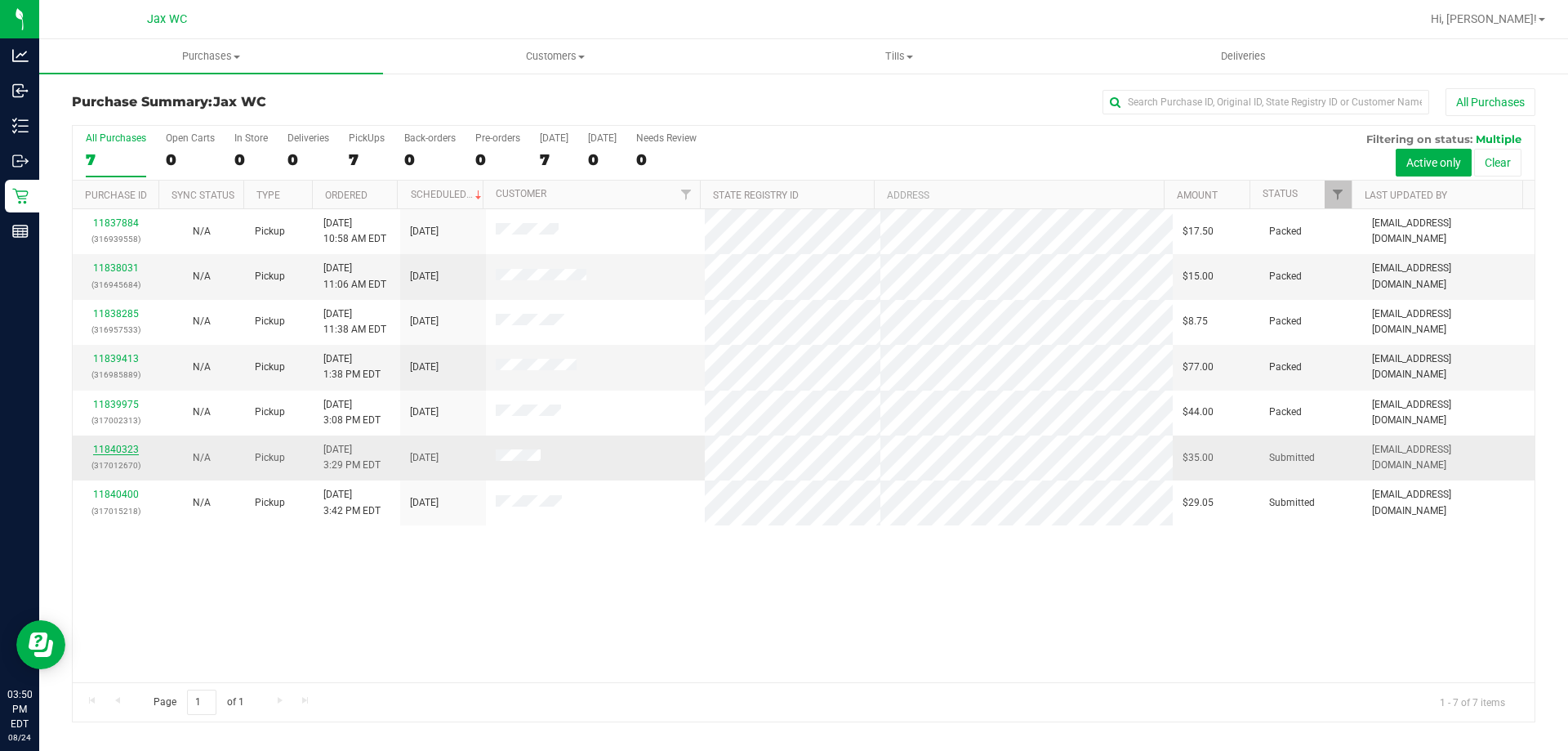
click at [132, 445] on link "11840323" at bounding box center [116, 449] width 46 height 11
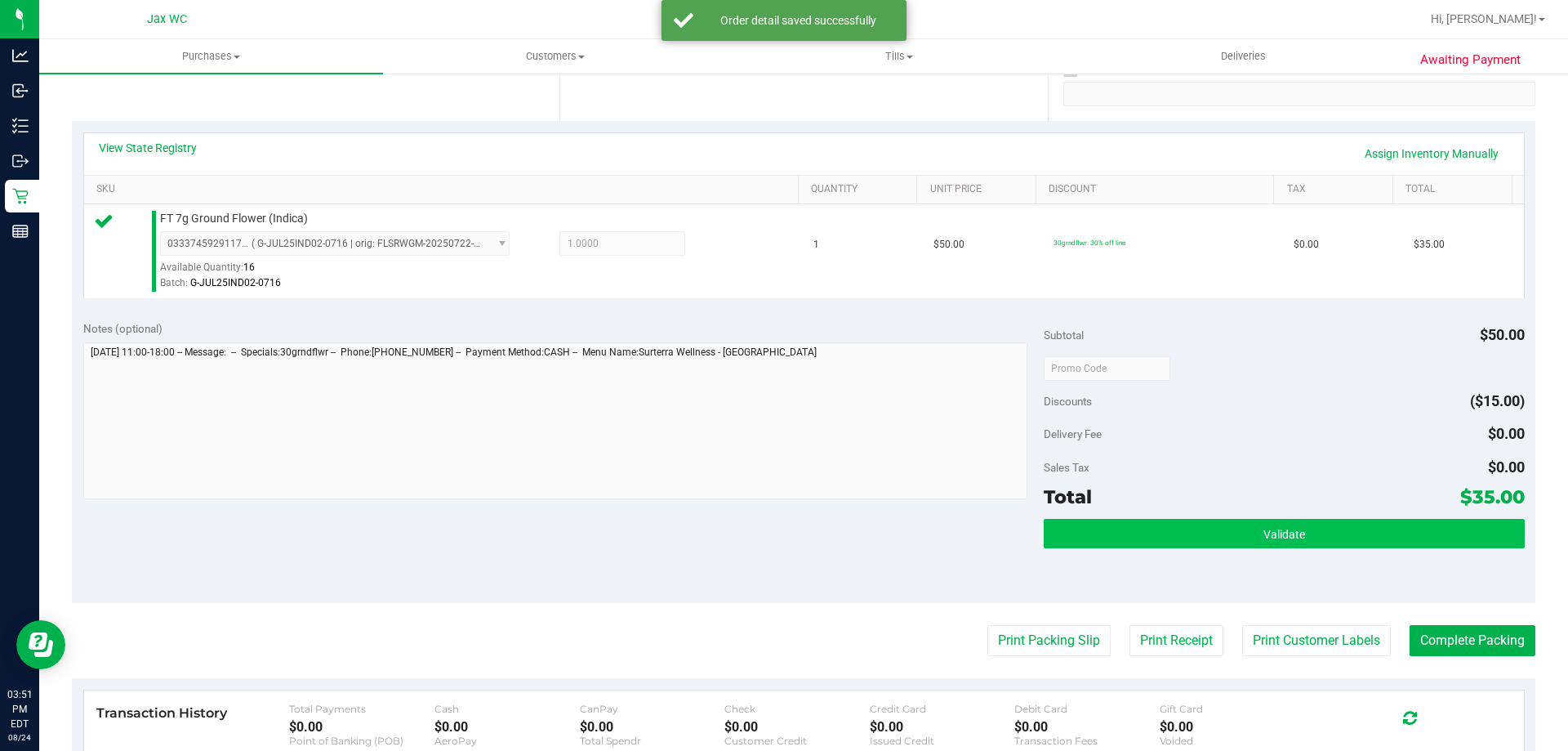
scroll to position [383, 0]
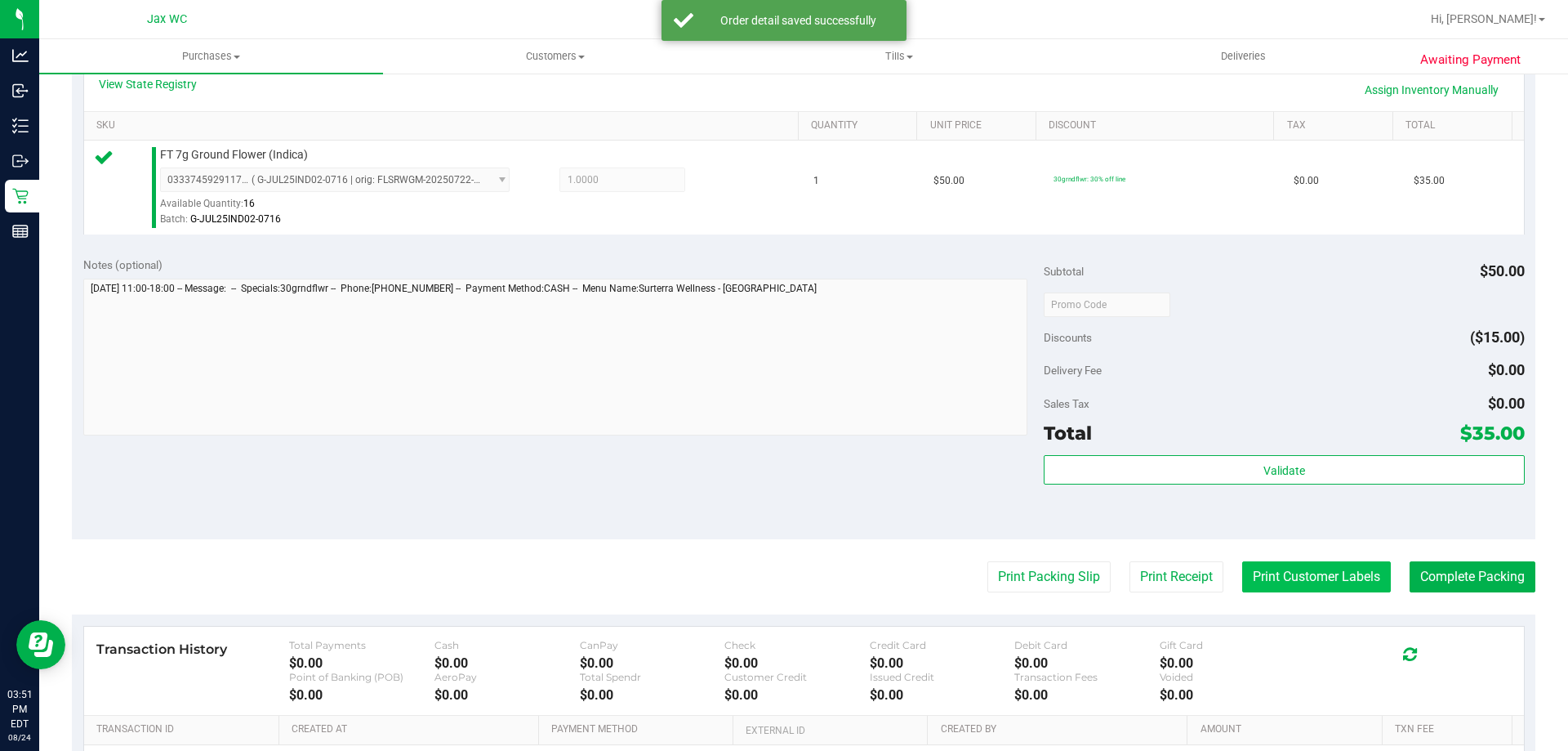
click at [1325, 567] on button "Print Customer Labels" at bounding box center [1316, 576] width 149 height 31
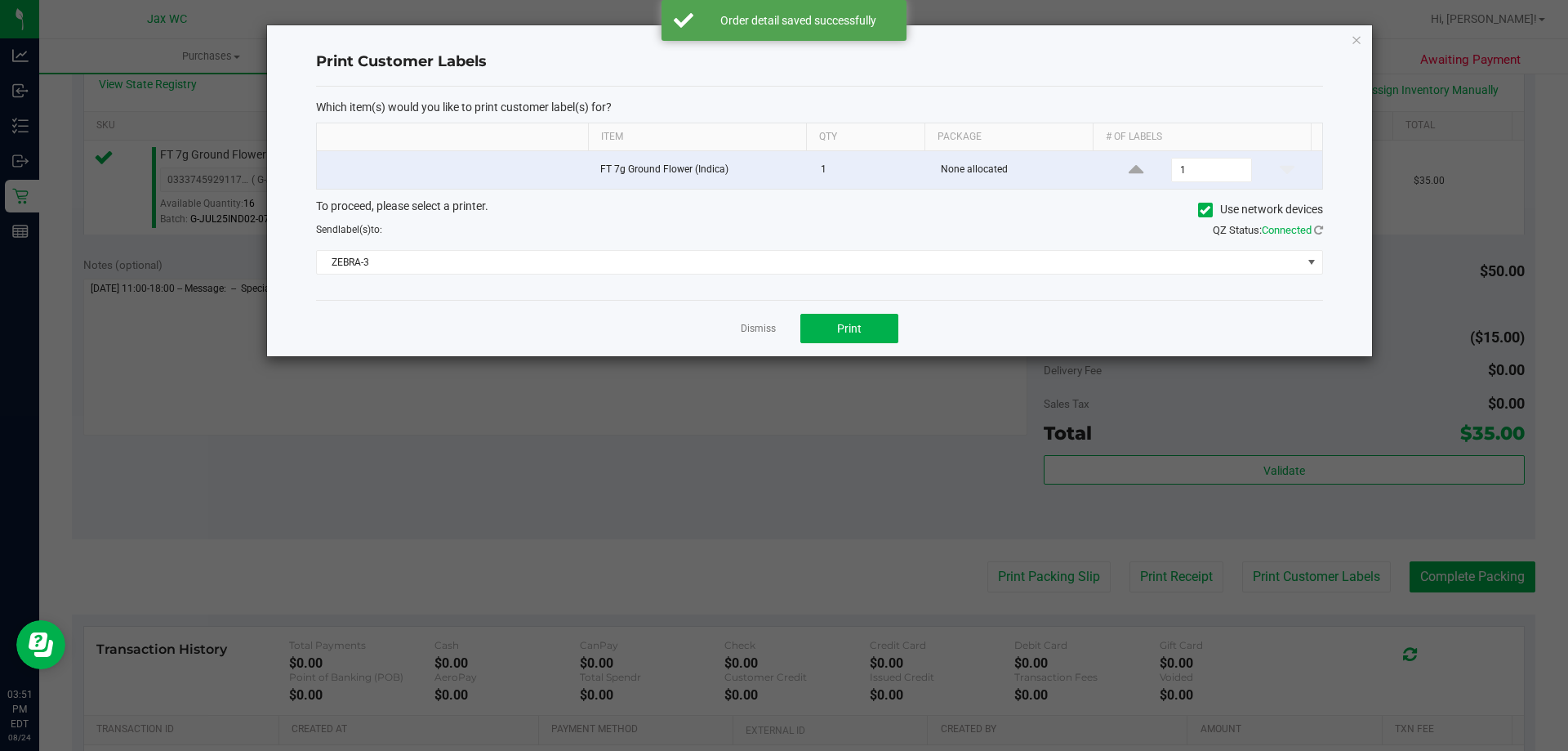
click at [833, 308] on div "Dismiss Print" at bounding box center [819, 328] width 1007 height 56
click at [843, 330] on span "Print" at bounding box center [849, 328] width 25 height 13
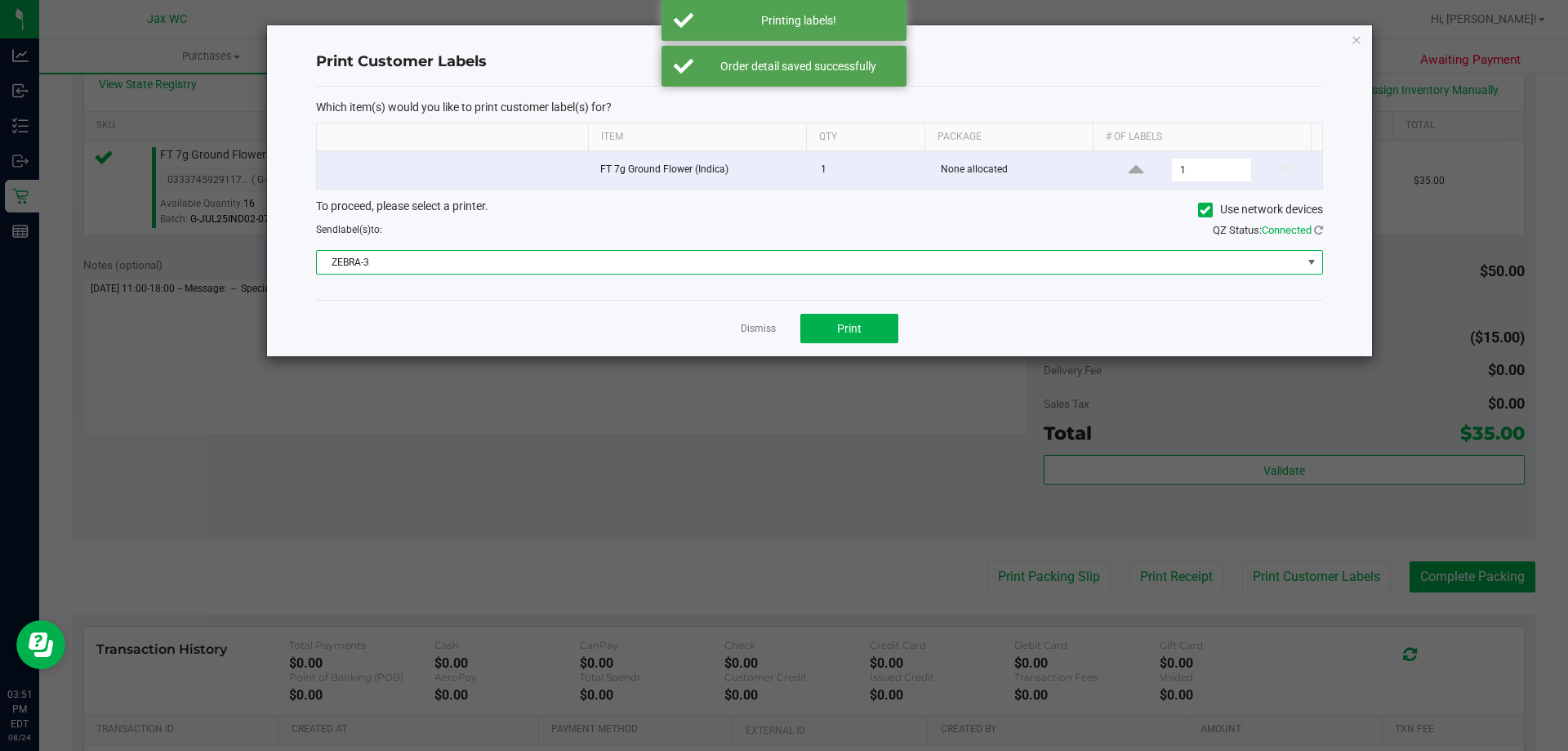
click at [805, 272] on span "ZEBRA-3" at bounding box center [809, 261] width 985 height 23
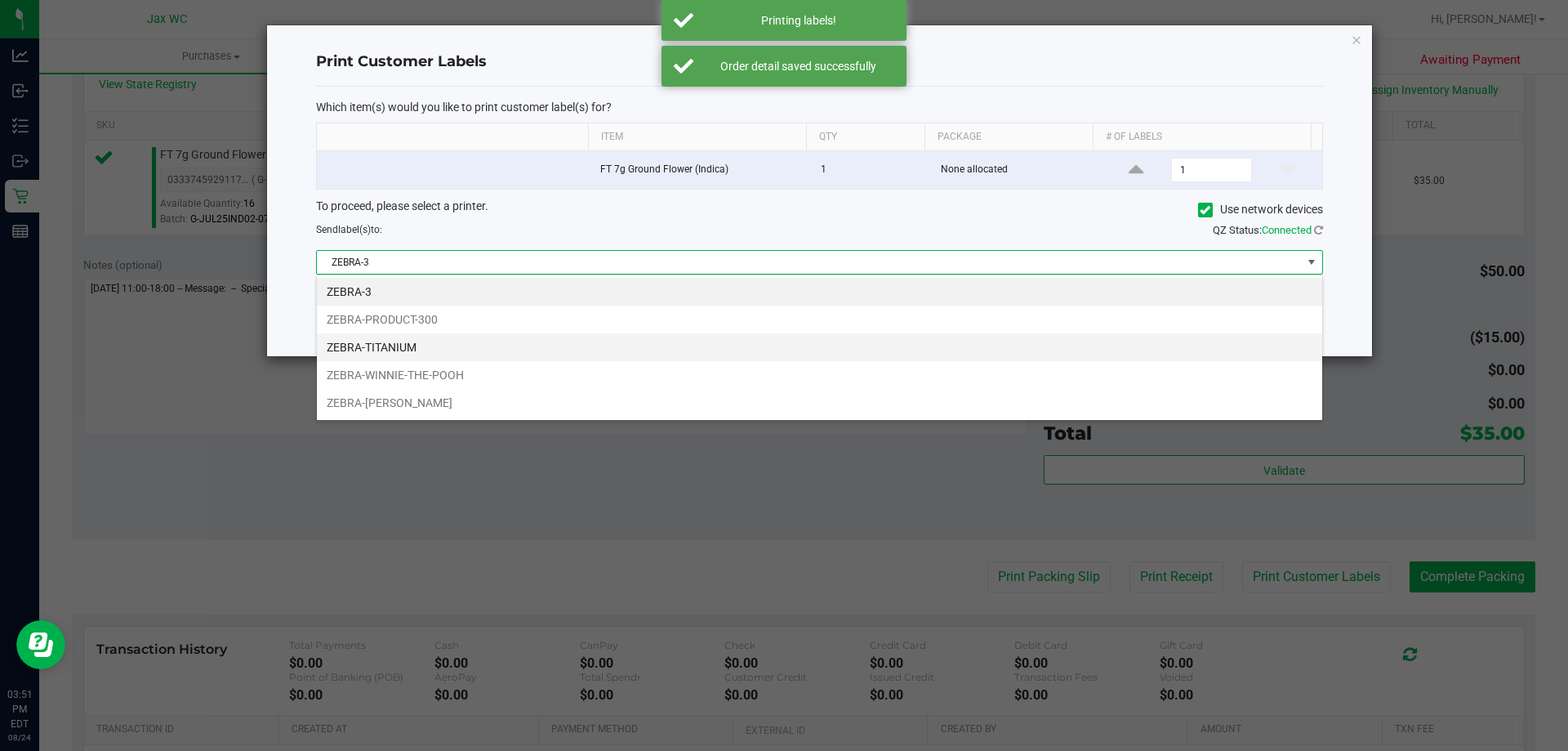
scroll to position [25, 1006]
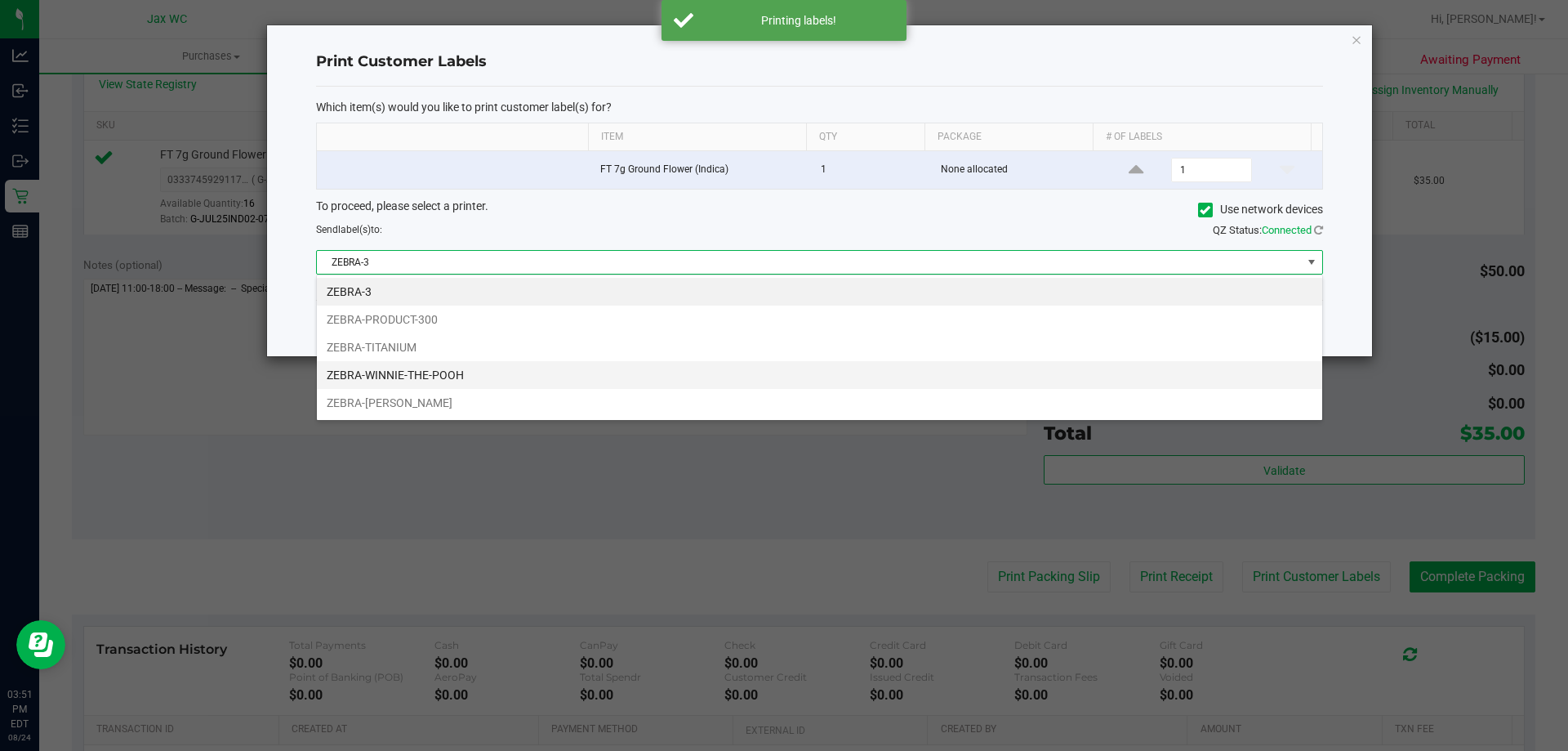
click at [672, 371] on li "ZEBRA-WINNIE-THE-POOH" at bounding box center [819, 375] width 1005 height 28
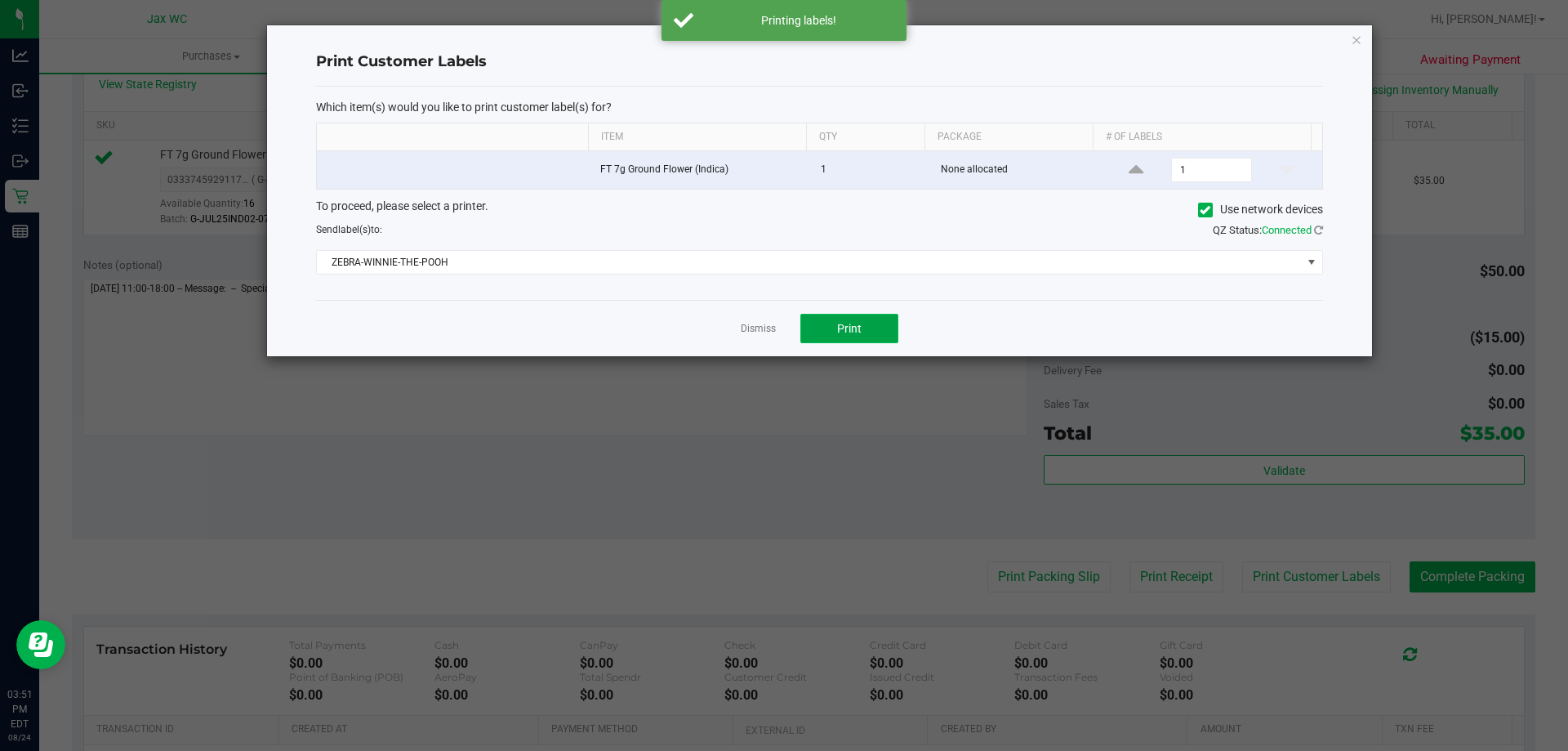
click at [873, 339] on button "Print" at bounding box center [849, 328] width 98 height 30
click at [752, 301] on div "Dismiss Print" at bounding box center [819, 328] width 1007 height 56
click at [765, 321] on app-cancel-button "Dismiss" at bounding box center [758, 329] width 35 height 17
click at [766, 330] on link "Dismiss" at bounding box center [758, 329] width 35 height 14
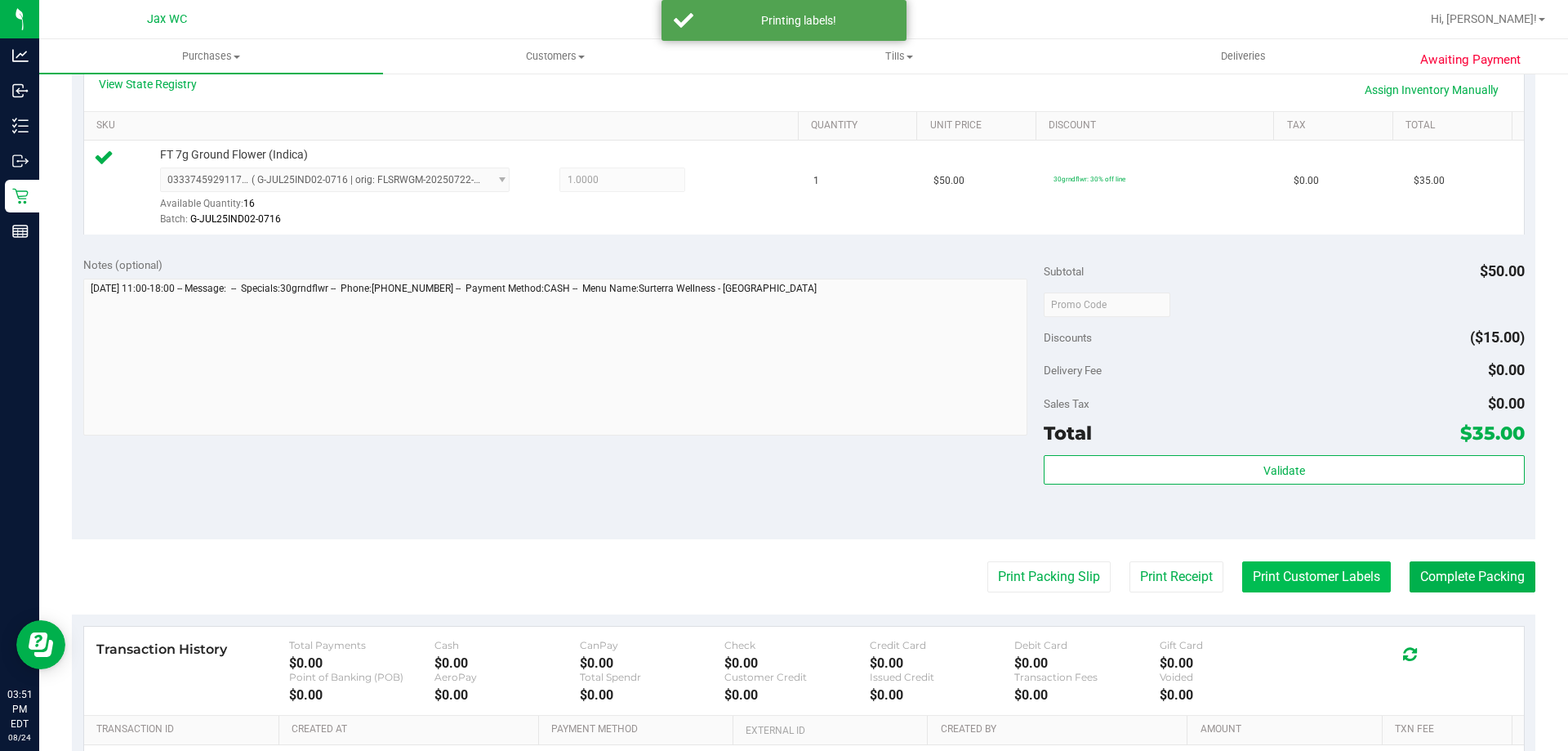
click at [1311, 573] on button "Print Customer Labels" at bounding box center [1316, 576] width 149 height 31
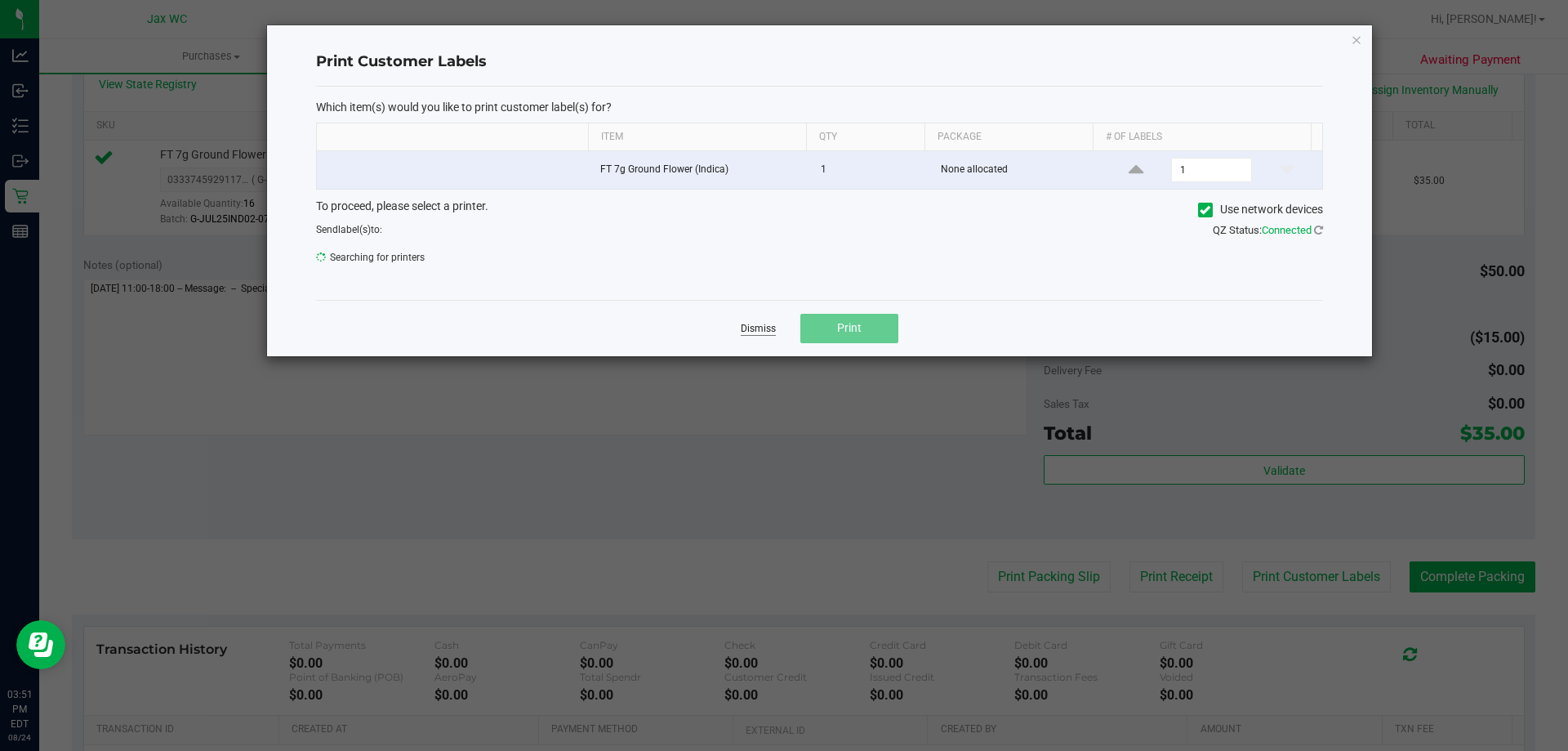
click at [771, 314] on div "Dismiss Print" at bounding box center [819, 328] width 1007 height 56
click at [752, 336] on app-cancel-button "Dismiss" at bounding box center [758, 328] width 35 height 17
click at [755, 325] on link "Dismiss" at bounding box center [758, 329] width 35 height 14
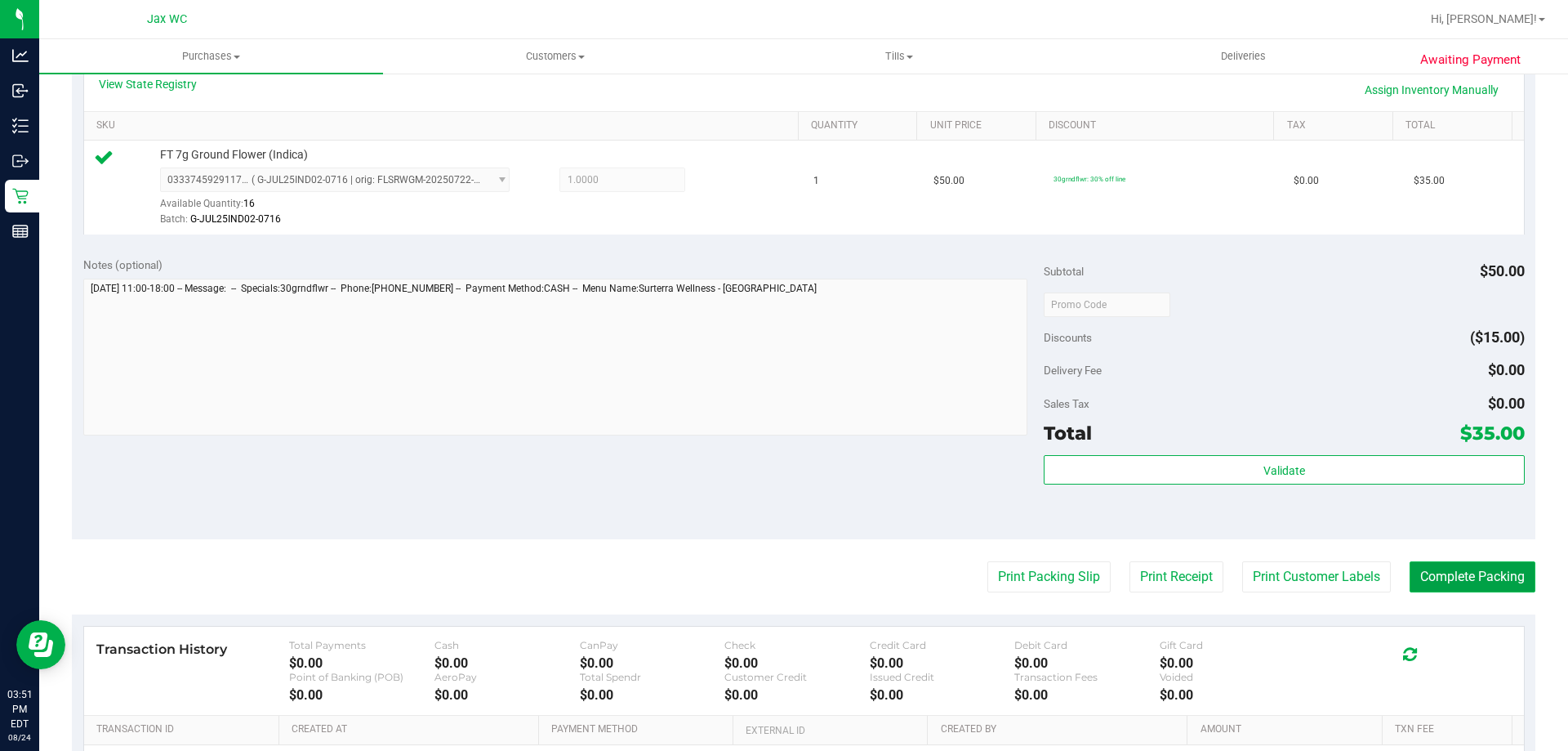
click at [1477, 571] on button "Complete Packing" at bounding box center [1473, 576] width 126 height 31
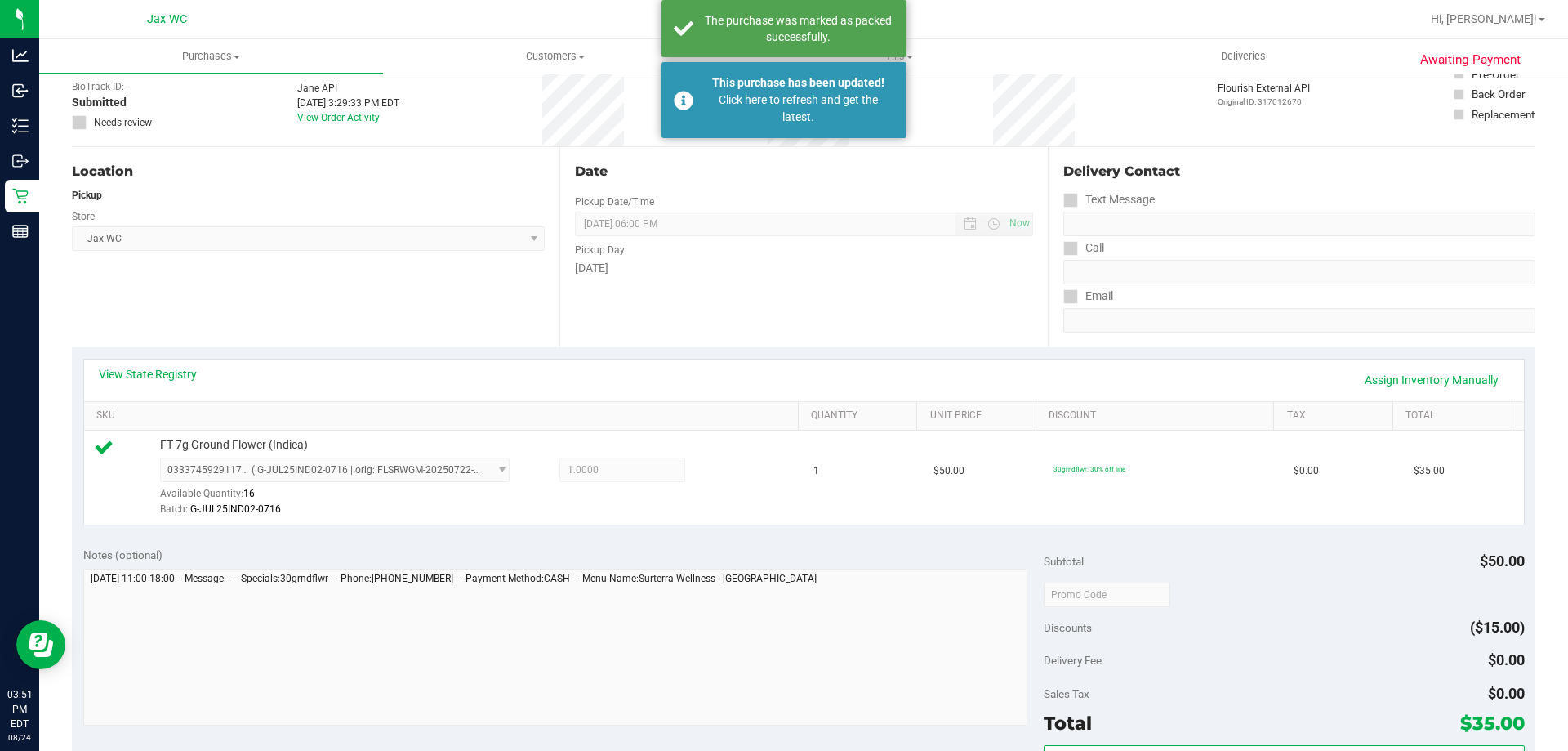
scroll to position [0, 0]
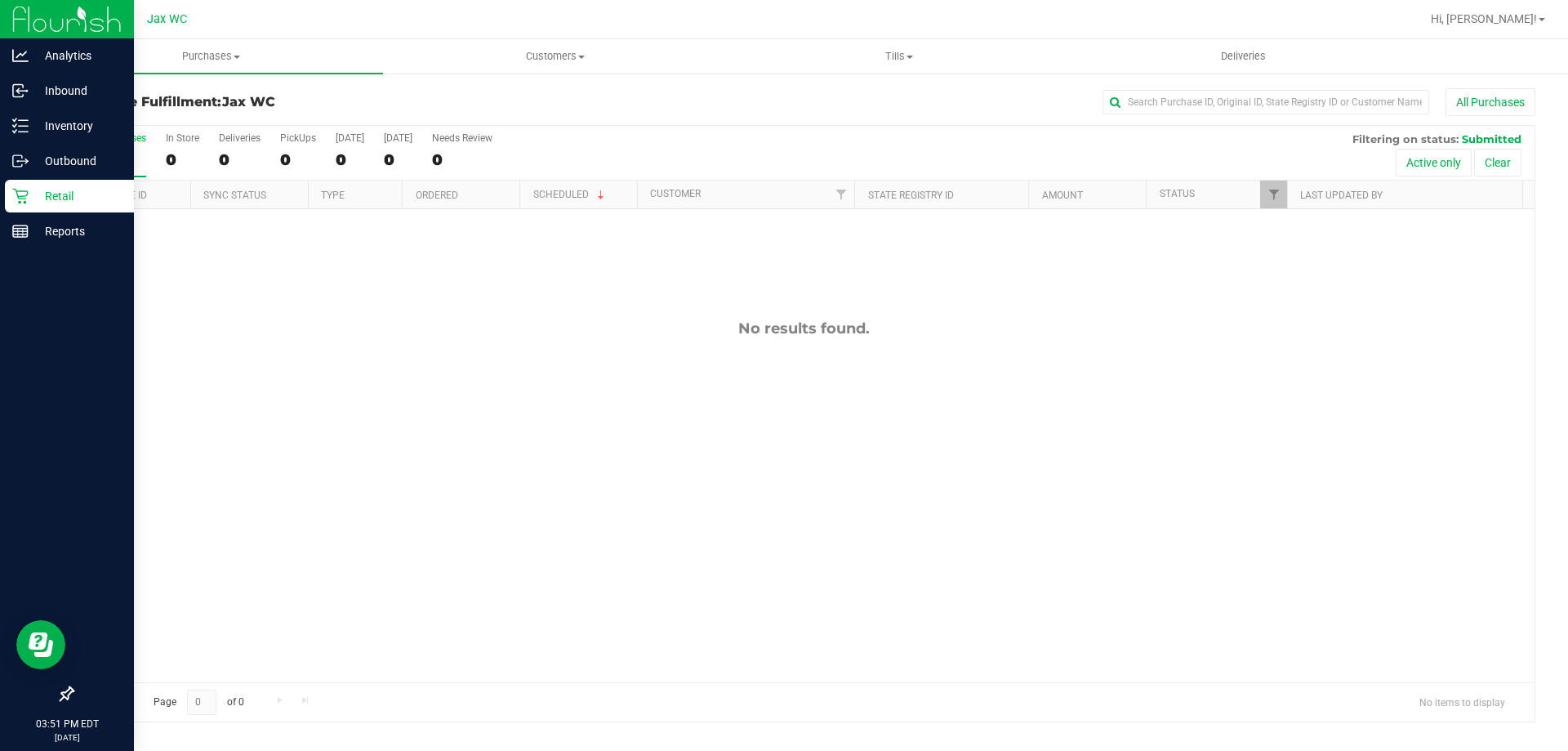
click at [10, 198] on div "Retail" at bounding box center [70, 196] width 129 height 32
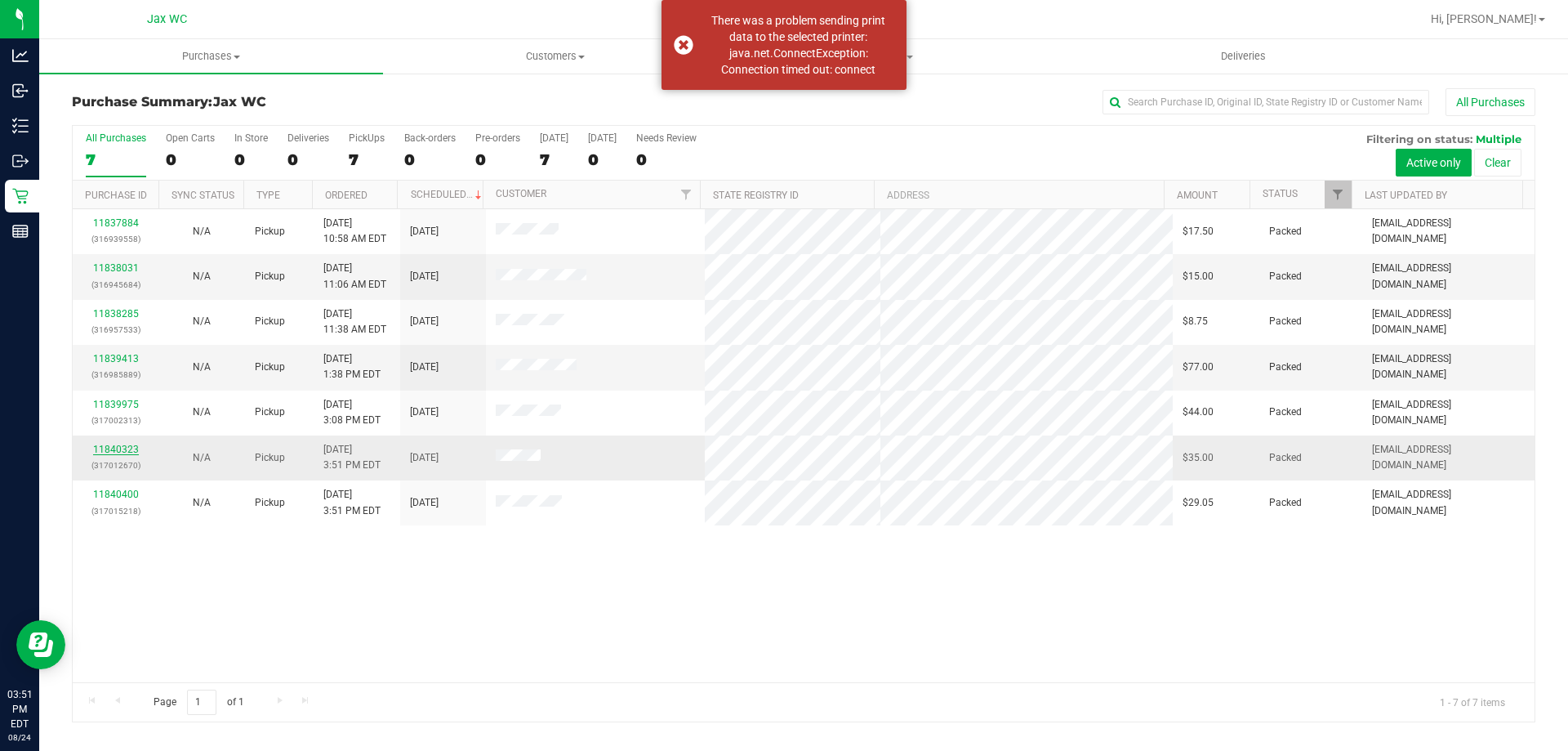
click at [116, 451] on link "11840323" at bounding box center [116, 449] width 46 height 11
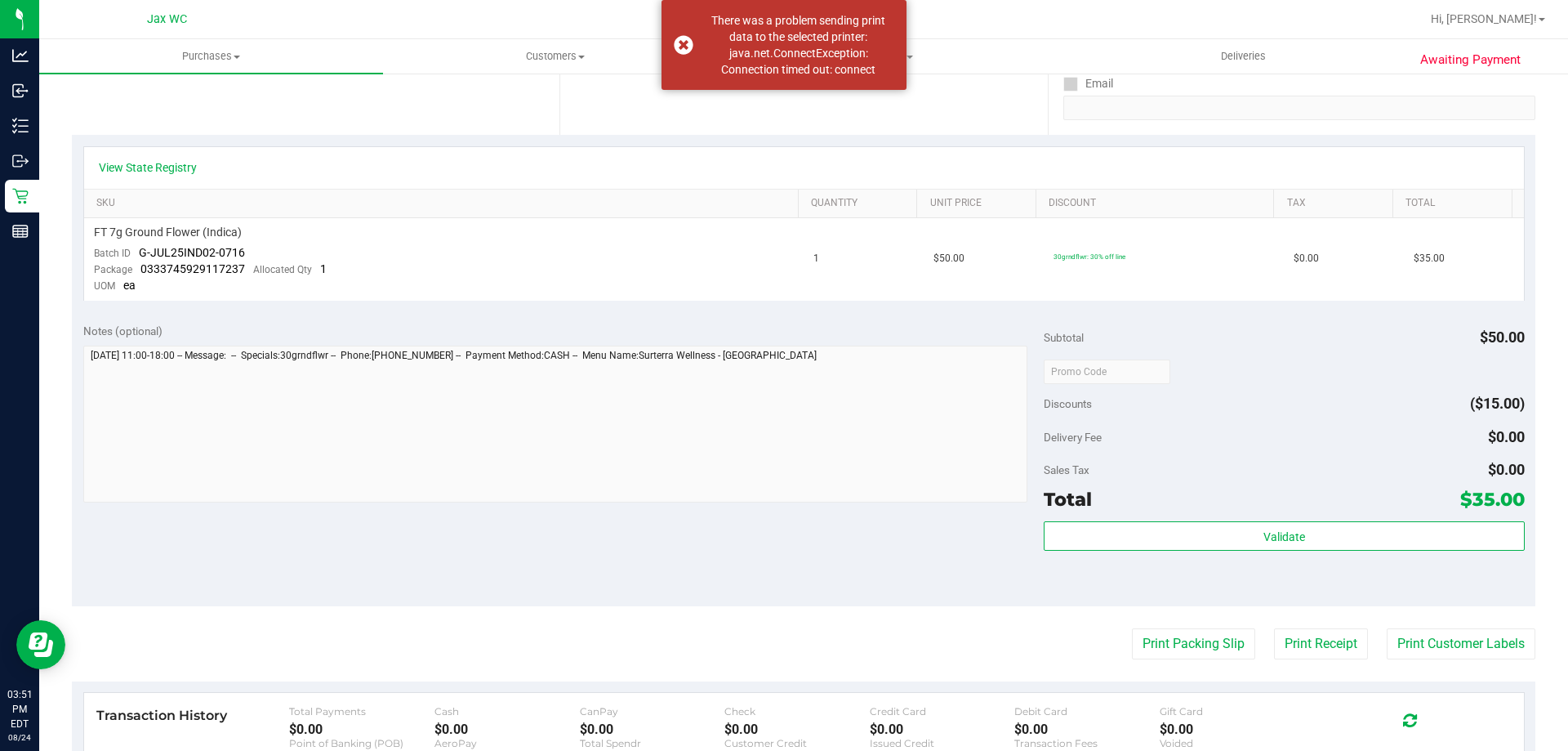
scroll to position [574, 0]
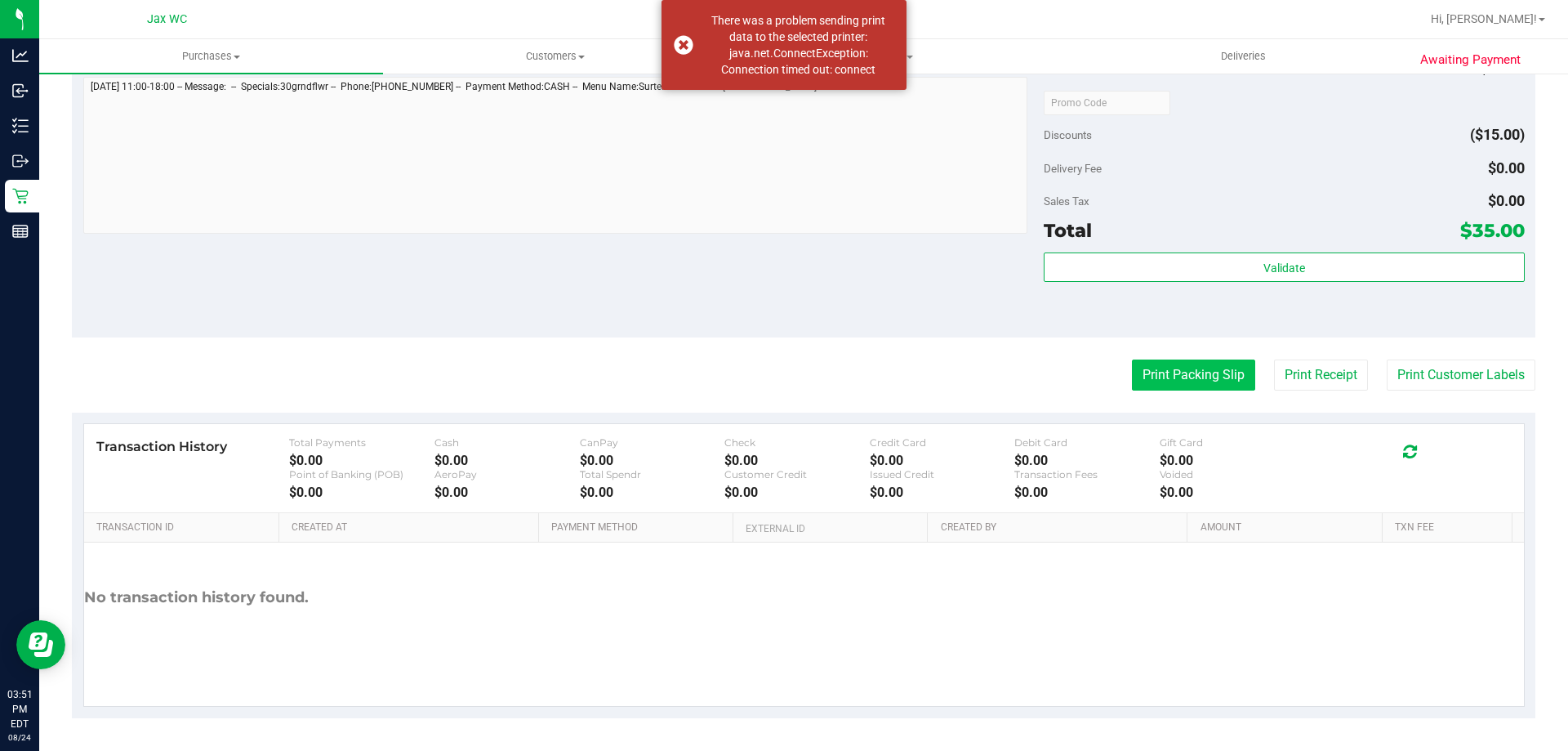
click at [1162, 380] on button "Print Packing Slip" at bounding box center [1193, 375] width 123 height 31
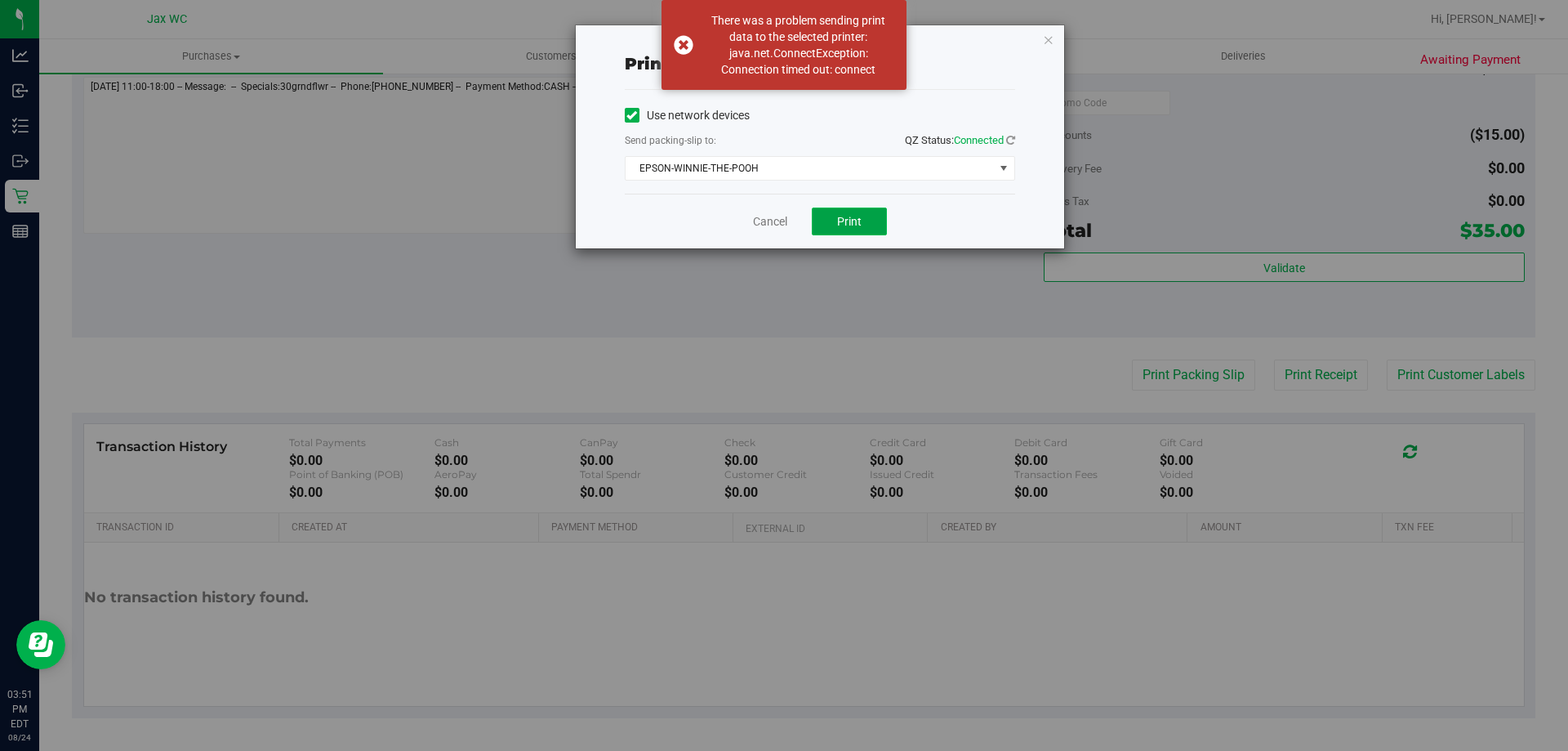
click at [829, 220] on button "Print" at bounding box center [849, 221] width 75 height 28
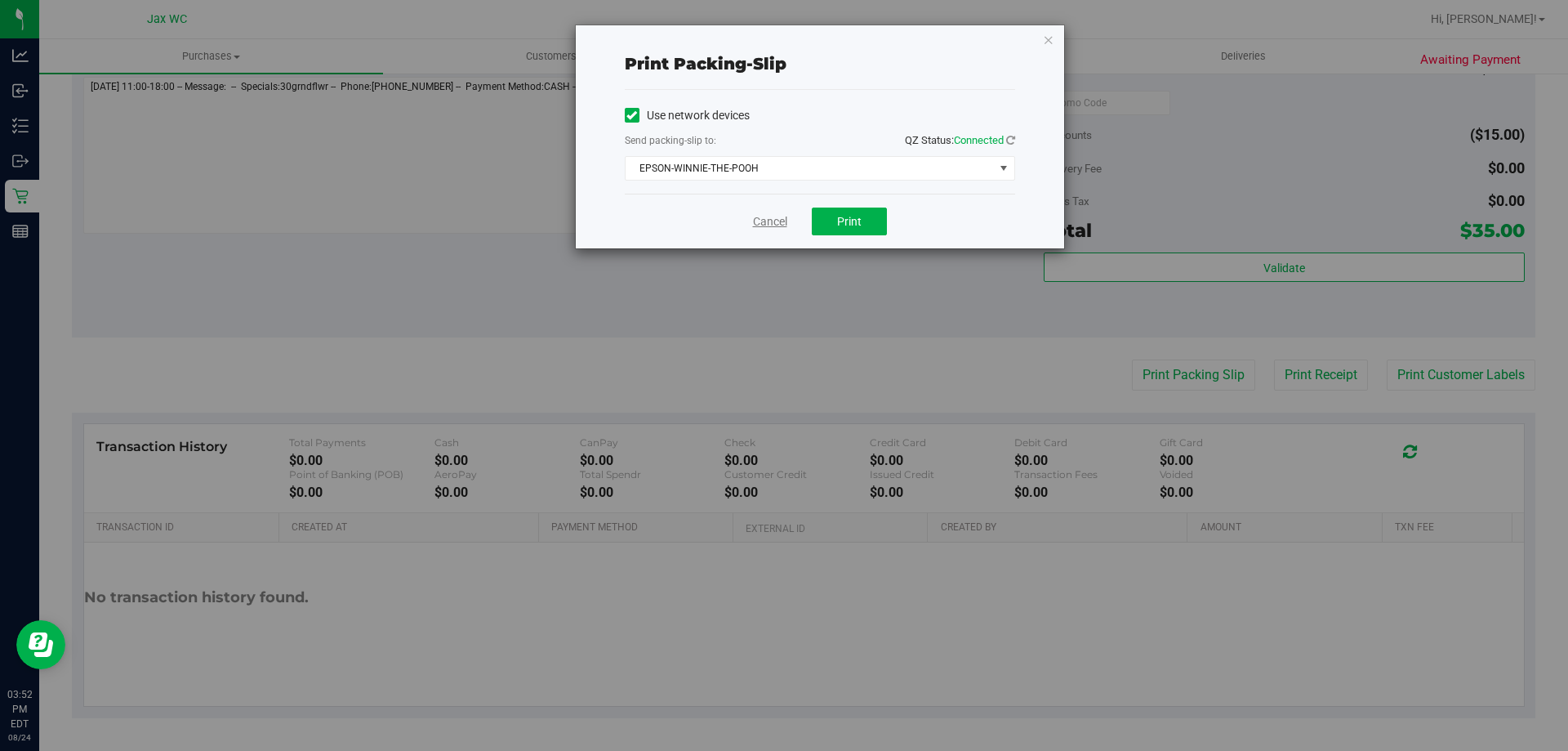
click at [787, 226] on link "Cancel" at bounding box center [770, 221] width 34 height 17
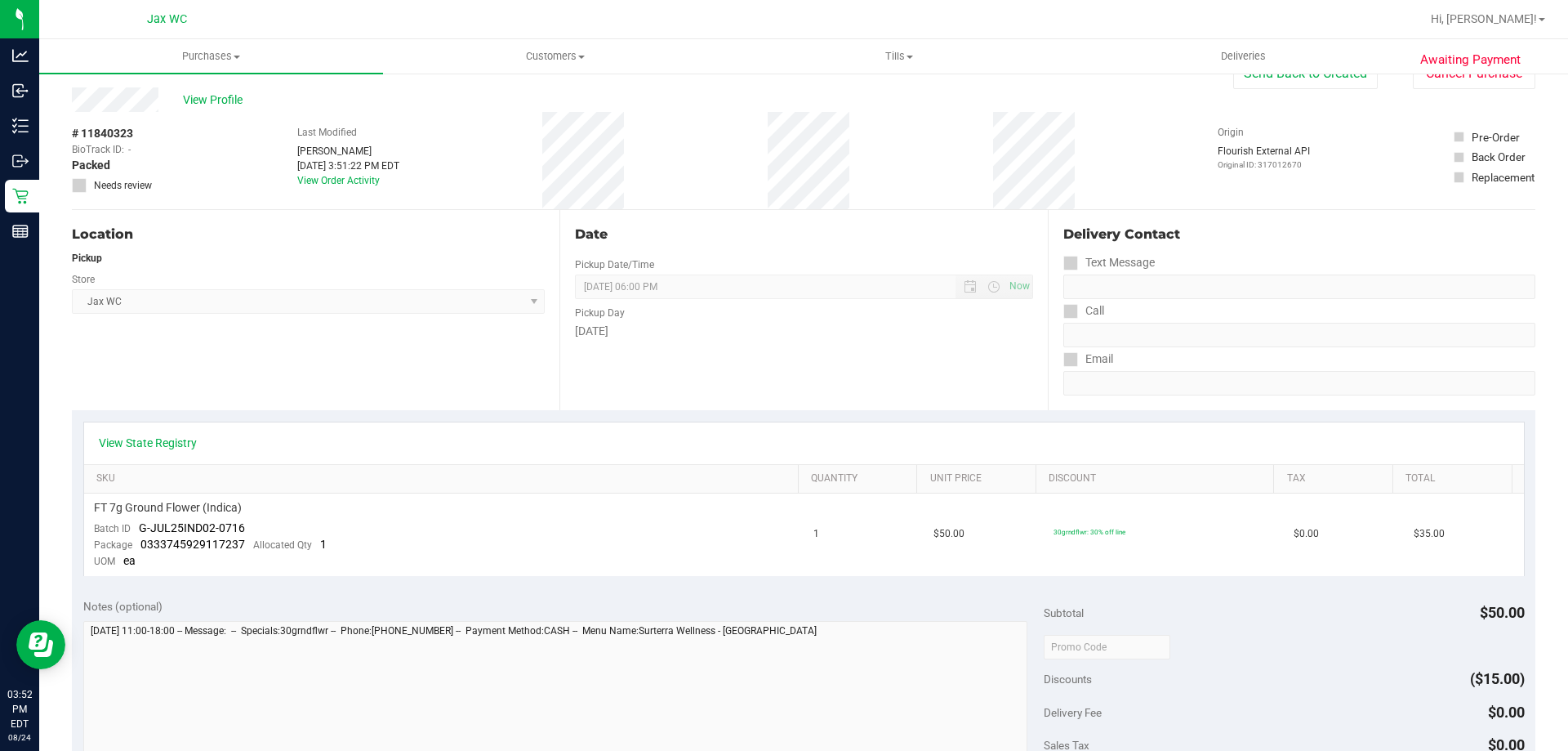
scroll to position [0, 0]
